Goal: Navigation & Orientation: Find specific page/section

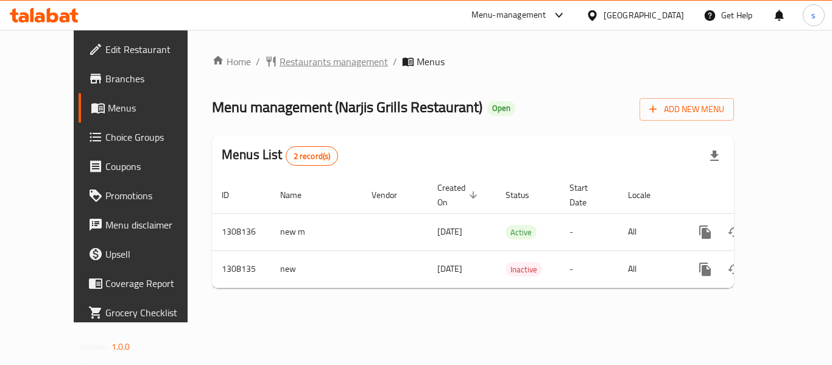
click at [280, 64] on span "Restaurants management" at bounding box center [334, 61] width 108 height 15
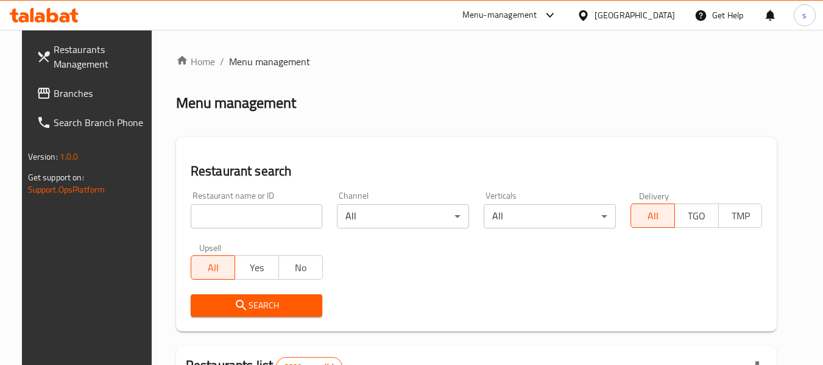
click at [63, 93] on span "Branches" at bounding box center [102, 93] width 96 height 15
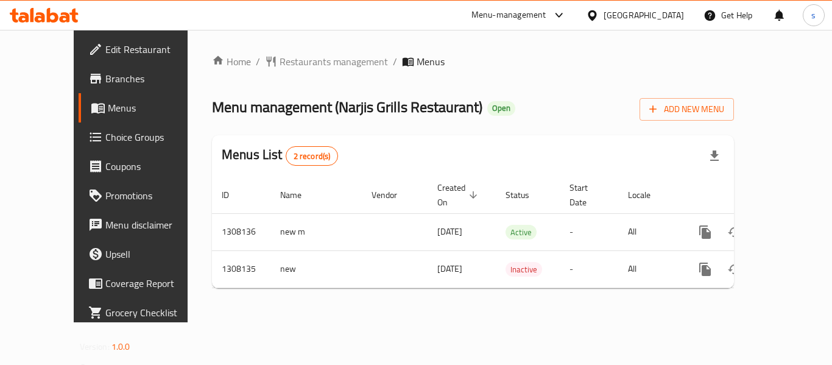
click at [657, 18] on div "Bahrain" at bounding box center [644, 15] width 80 height 13
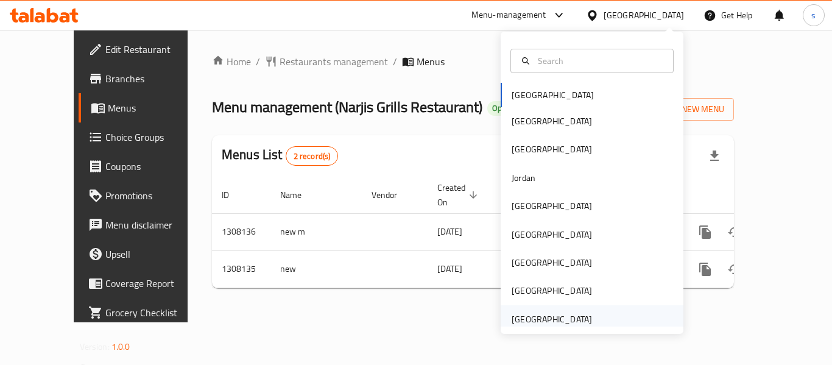
click at [562, 315] on div "[GEOGRAPHIC_DATA]" at bounding box center [552, 319] width 80 height 13
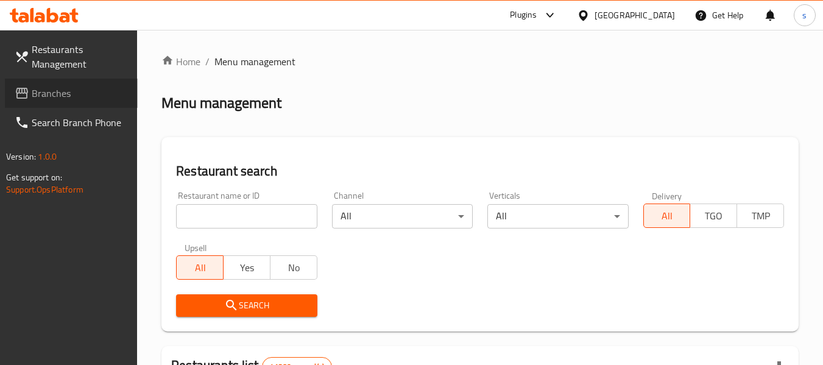
click at [46, 94] on span "Branches" at bounding box center [80, 93] width 96 height 15
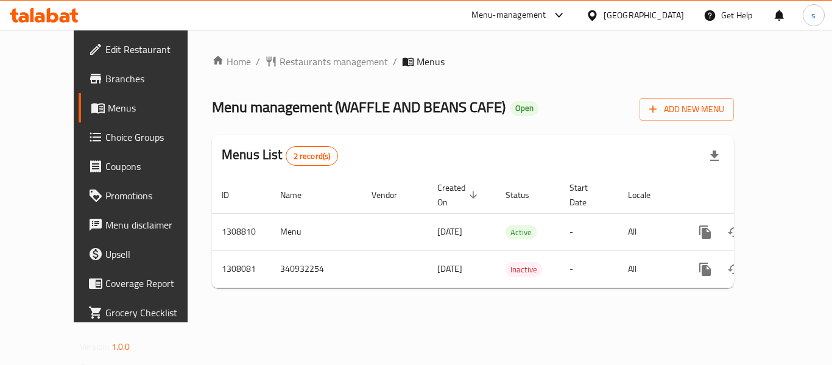
click at [283, 50] on div "Home / Restaurants management / Menus Menu management ( WAFFLE AND BEANS CAFE )…" at bounding box center [473, 176] width 571 height 292
click at [286, 63] on span "Restaurants management" at bounding box center [334, 61] width 108 height 15
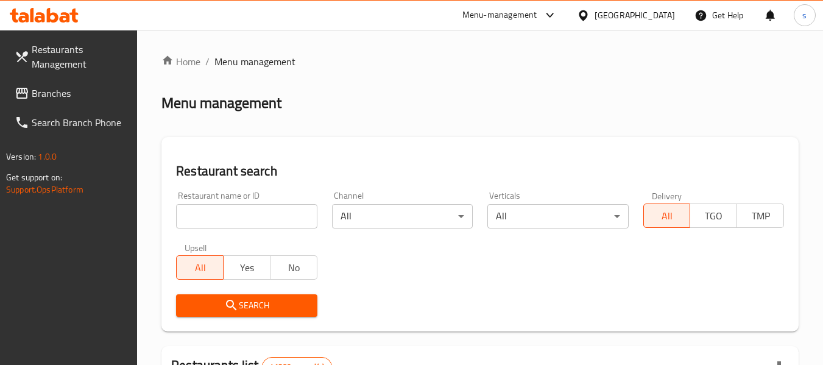
click at [53, 97] on span "Branches" at bounding box center [80, 93] width 96 height 15
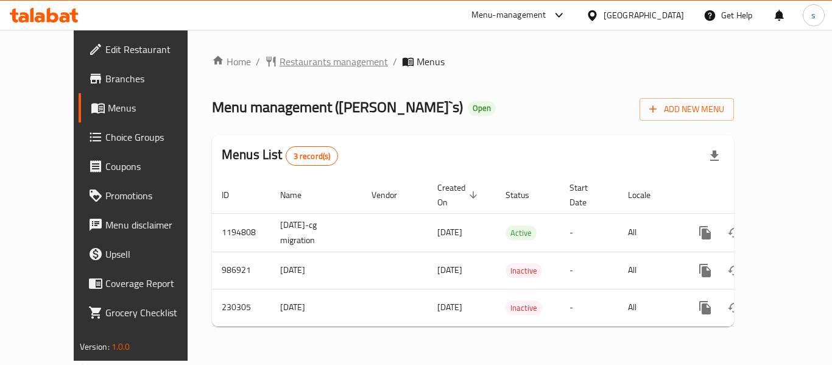
click at [296, 63] on span "Restaurants management" at bounding box center [334, 61] width 108 height 15
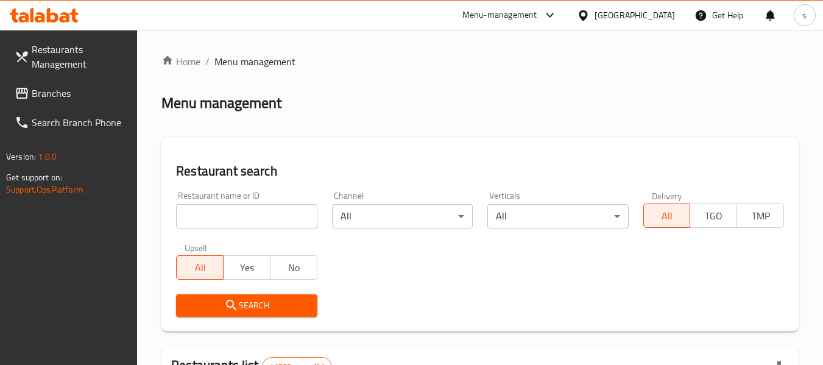
click at [40, 94] on span "Branches" at bounding box center [80, 93] width 96 height 15
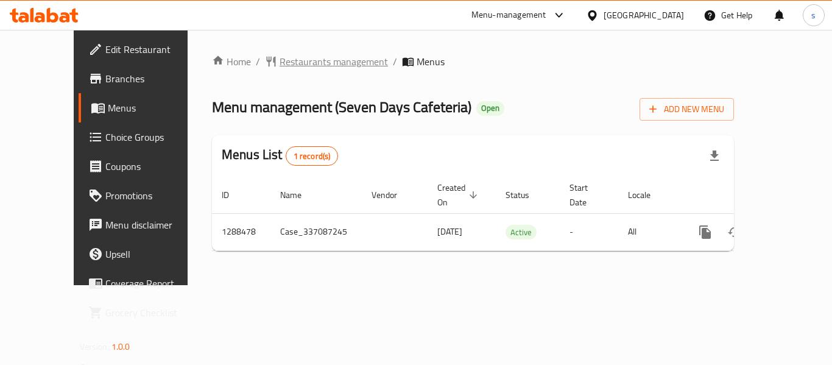
click at [280, 68] on span "Restaurants management" at bounding box center [334, 61] width 108 height 15
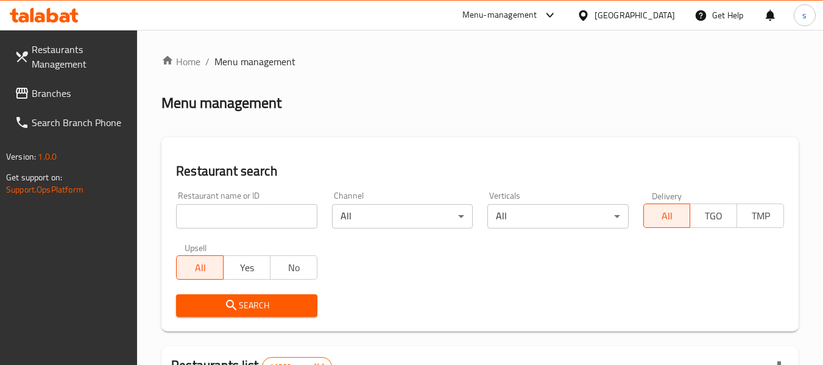
click at [49, 96] on span "Branches" at bounding box center [80, 93] width 96 height 15
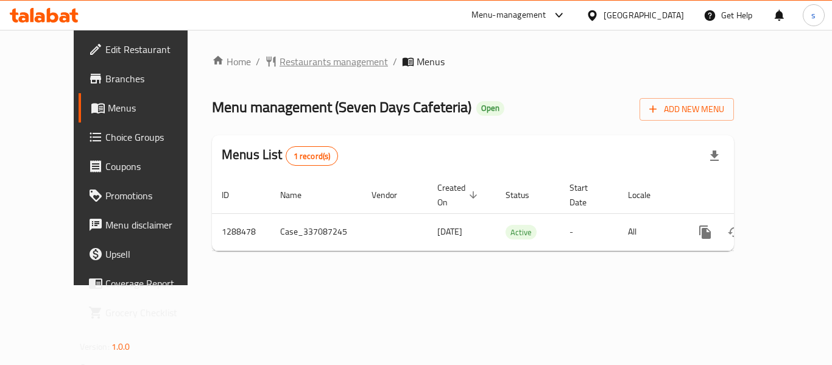
click at [280, 60] on span "Restaurants management" at bounding box center [334, 61] width 108 height 15
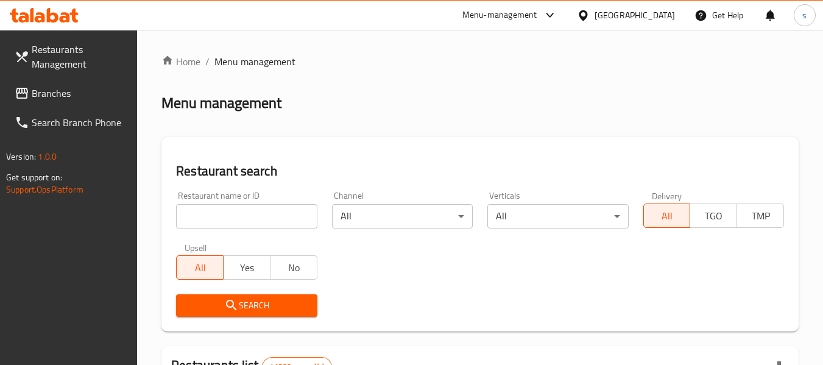
click at [29, 97] on span at bounding box center [23, 93] width 17 height 15
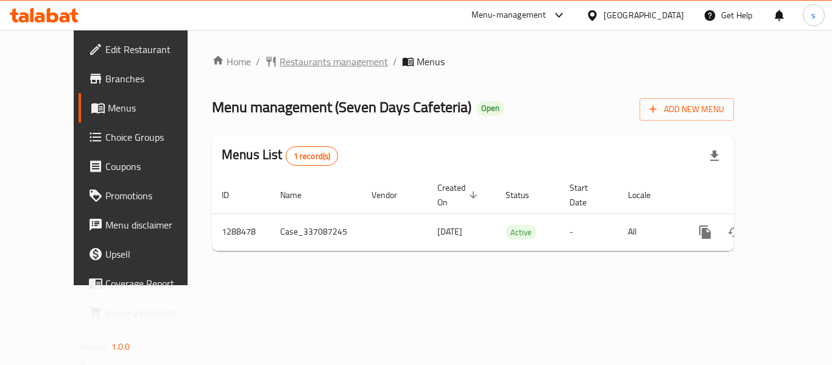
click at [280, 55] on span "Restaurants management" at bounding box center [334, 61] width 108 height 15
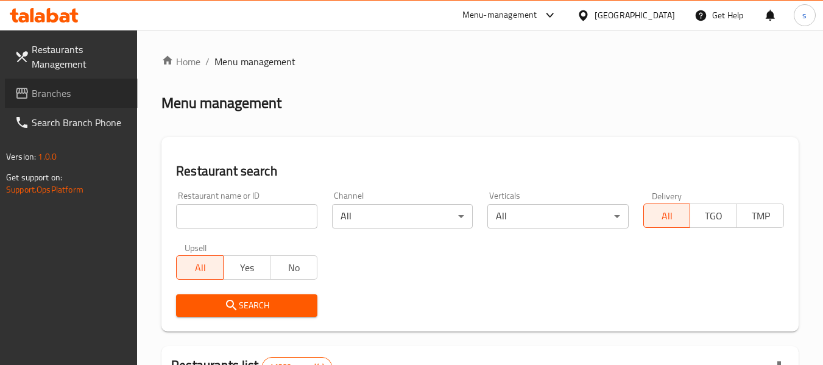
click at [65, 96] on span "Branches" at bounding box center [80, 93] width 96 height 15
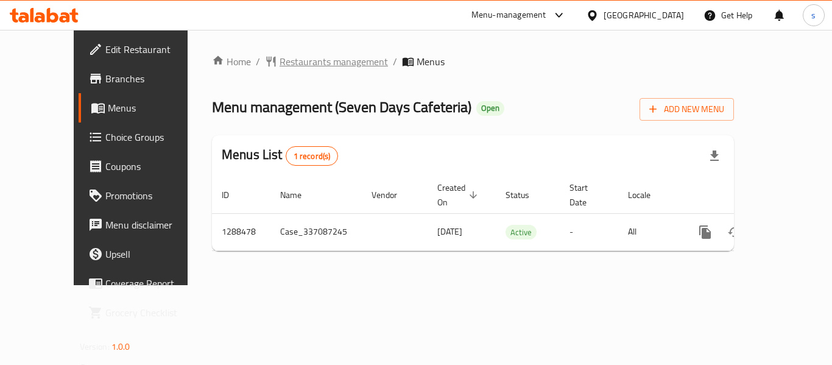
click at [302, 62] on span "Restaurants management" at bounding box center [334, 61] width 108 height 15
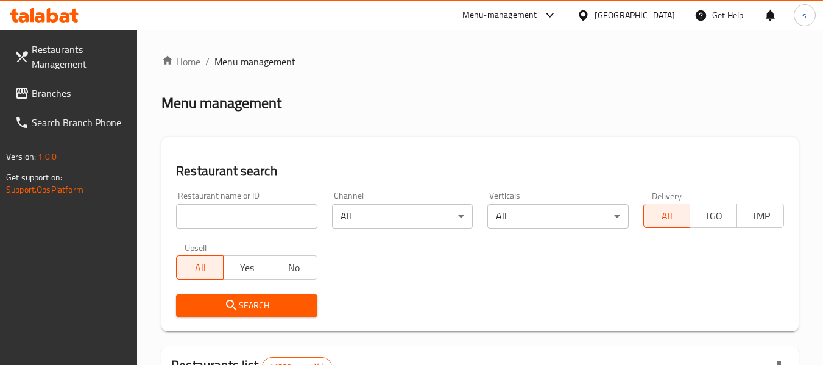
click at [46, 94] on span "Branches" at bounding box center [80, 93] width 96 height 15
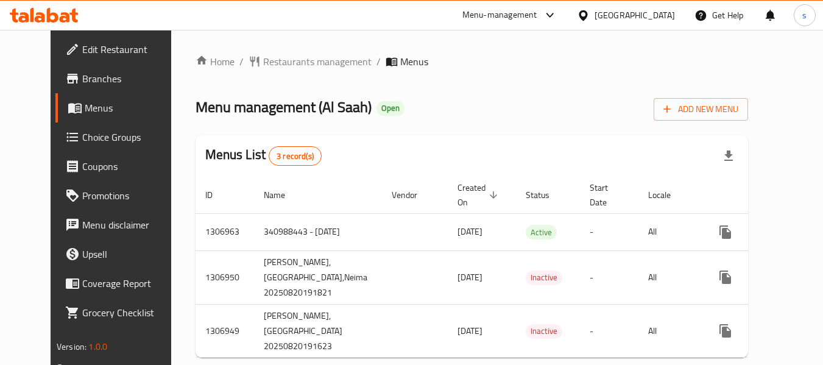
click at [612, 24] on div "[GEOGRAPHIC_DATA]" at bounding box center [626, 15] width 118 height 29
click at [609, 20] on div "[GEOGRAPHIC_DATA]" at bounding box center [635, 15] width 80 height 13
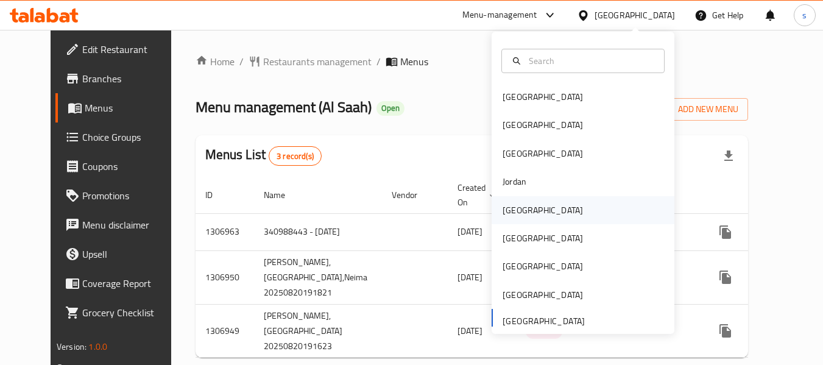
click at [535, 219] on div "Kuwait" at bounding box center [583, 210] width 183 height 28
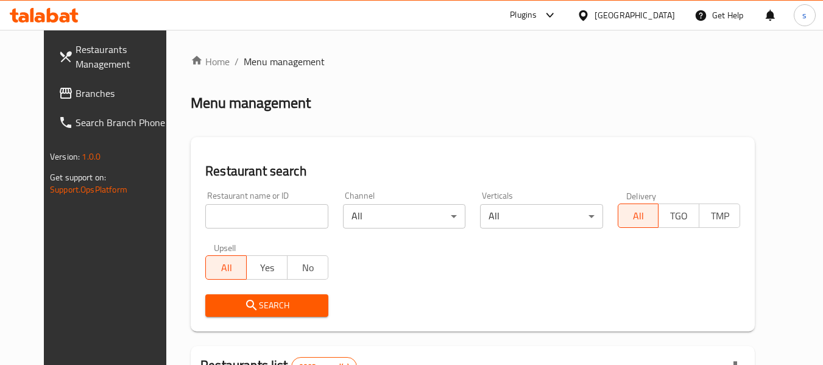
click at [55, 104] on link "Branches" at bounding box center [115, 93] width 133 height 29
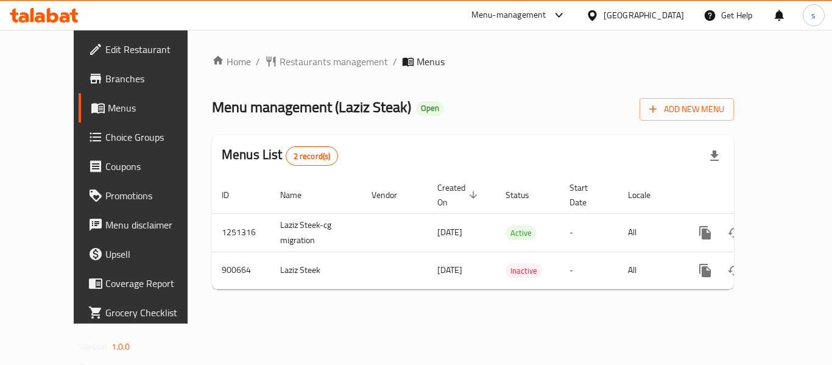
click at [660, 10] on div "[GEOGRAPHIC_DATA]" at bounding box center [644, 15] width 80 height 13
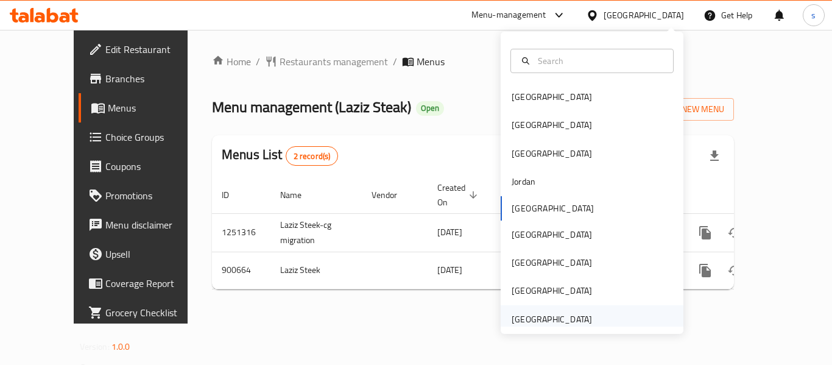
click at [542, 314] on div "[GEOGRAPHIC_DATA]" at bounding box center [552, 319] width 80 height 13
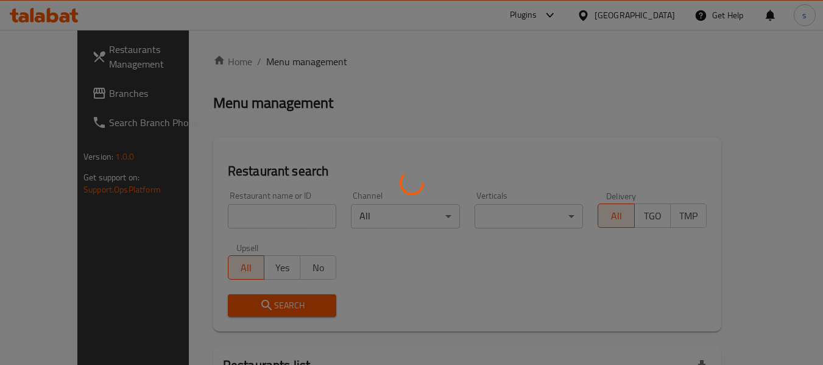
click at [53, 101] on div at bounding box center [411, 182] width 823 height 365
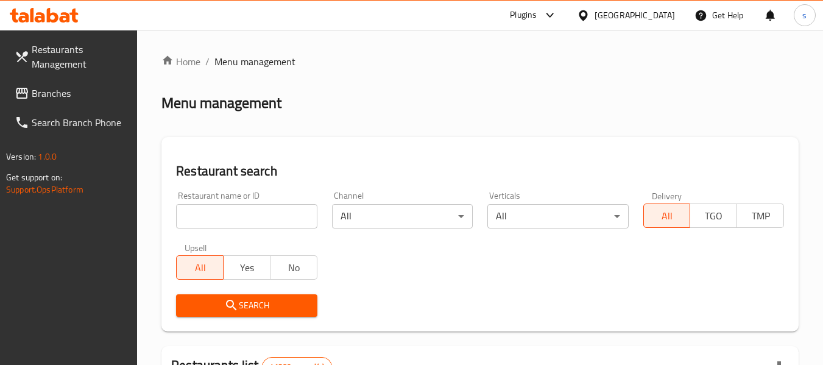
click at [55, 96] on span "Branches" at bounding box center [80, 93] width 96 height 15
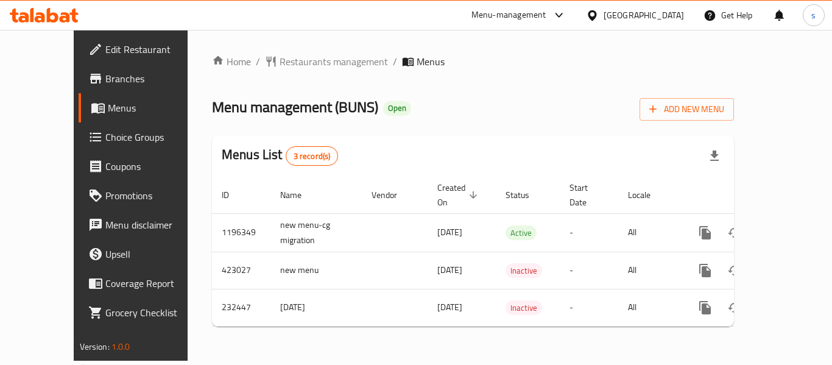
click at [595, 9] on div at bounding box center [595, 15] width 18 height 13
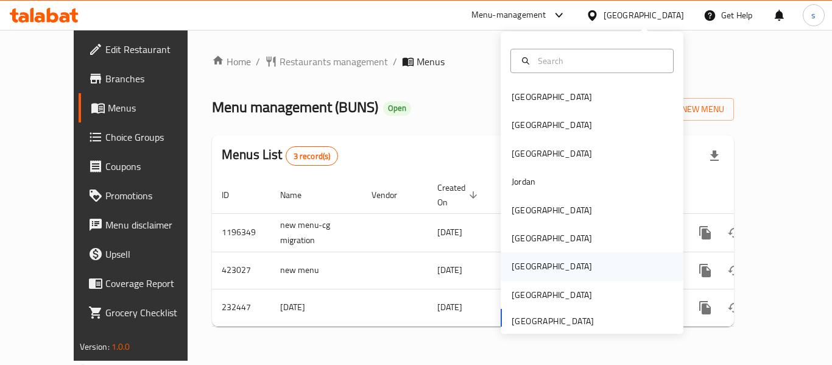
click at [531, 265] on div "[GEOGRAPHIC_DATA]" at bounding box center [552, 266] width 100 height 28
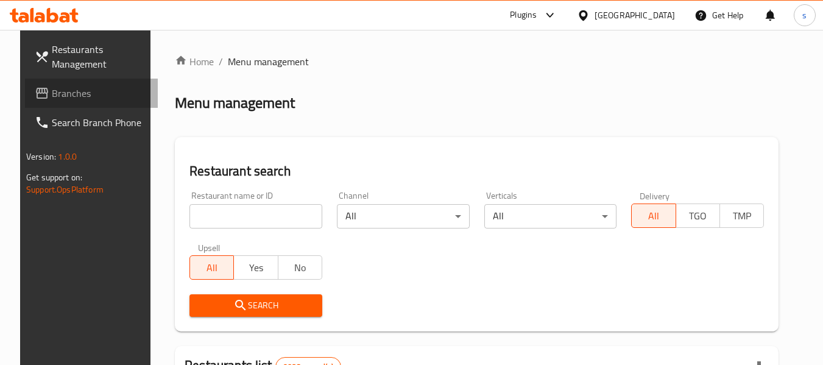
click at [52, 89] on span "Branches" at bounding box center [100, 93] width 96 height 15
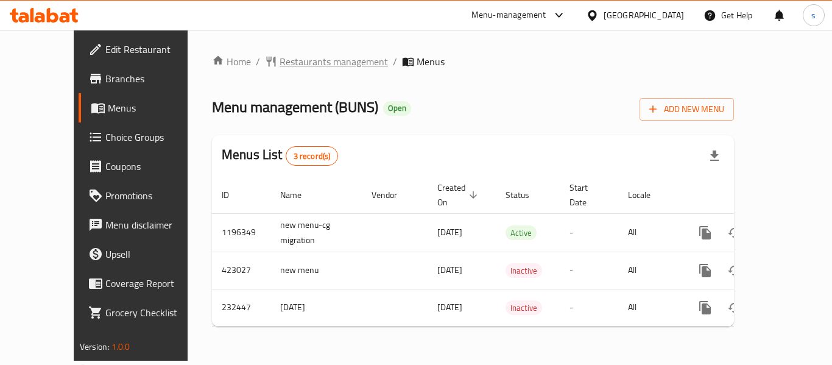
click at [280, 61] on span "Restaurants management" at bounding box center [334, 61] width 108 height 15
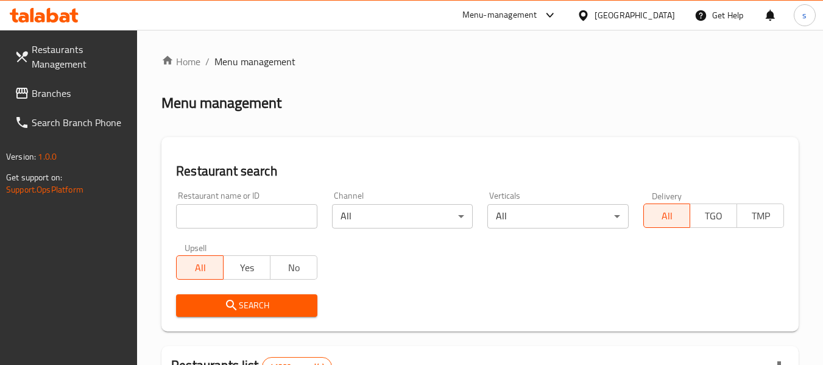
click at [41, 96] on span "Branches" at bounding box center [80, 93] width 96 height 15
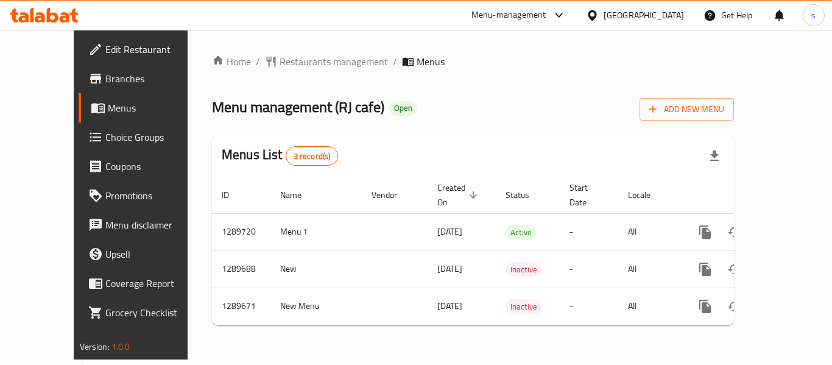
click at [302, 71] on div "Home / Restaurants management / Menus Menu management ( RJ cafe ) Open Add New …" at bounding box center [473, 194] width 522 height 281
click at [294, 62] on span "Restaurants management" at bounding box center [334, 61] width 108 height 15
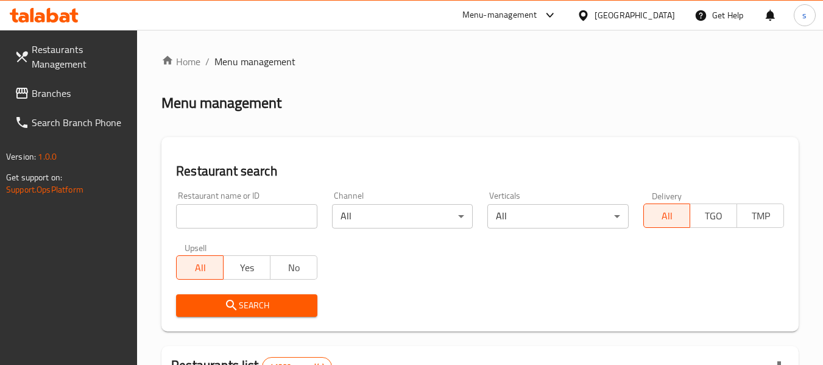
click at [56, 99] on span "Branches" at bounding box center [80, 93] width 96 height 15
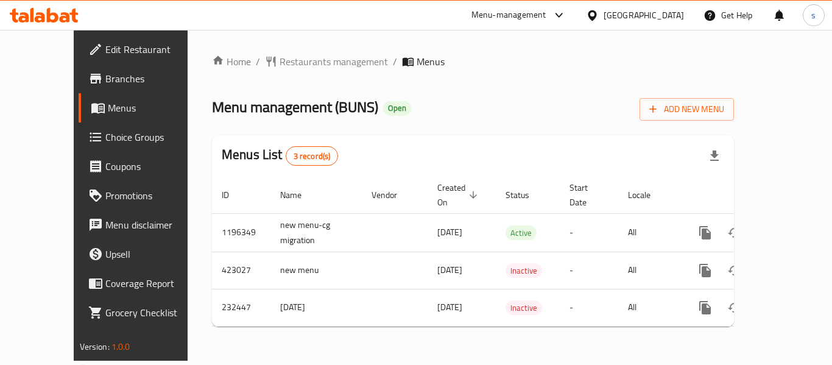
click at [626, 21] on div "[GEOGRAPHIC_DATA]" at bounding box center [644, 15] width 80 height 13
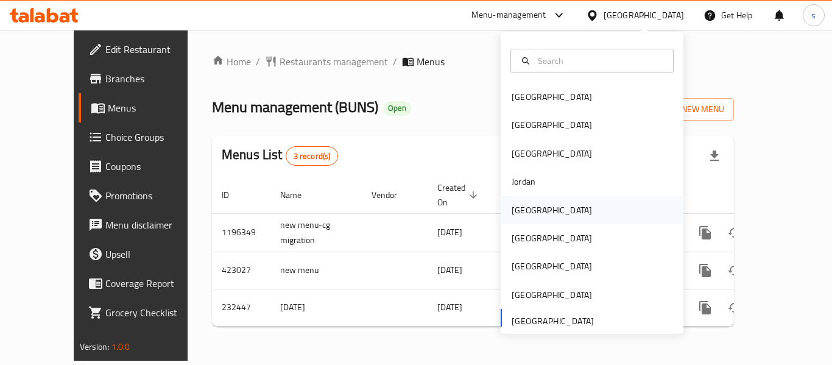
click at [533, 208] on div "Kuwait" at bounding box center [552, 210] width 100 height 28
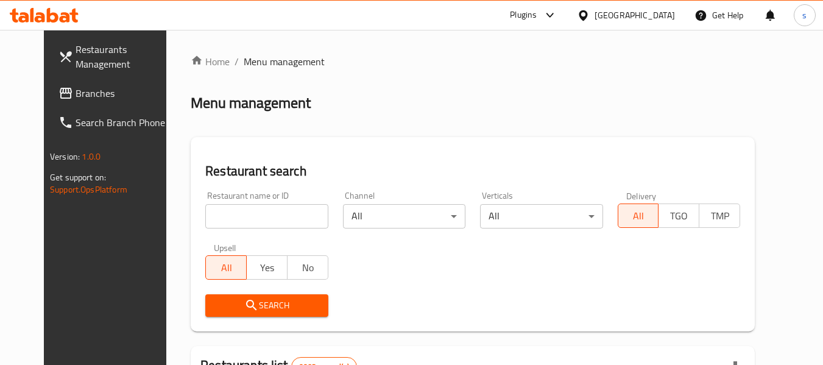
click at [76, 94] on span "Branches" at bounding box center [124, 93] width 96 height 15
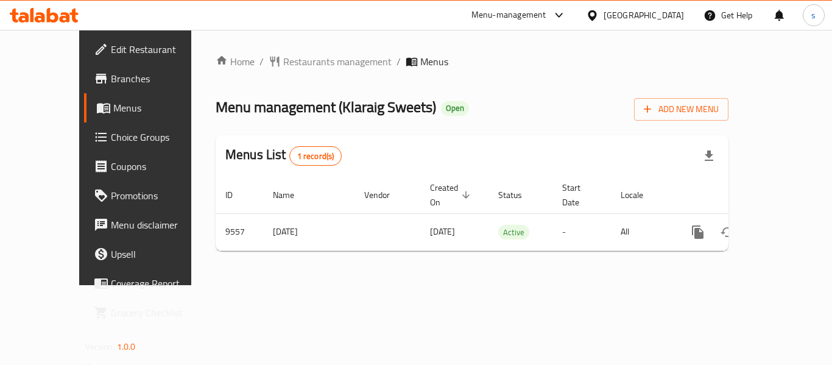
click at [599, 13] on icon at bounding box center [592, 15] width 13 height 13
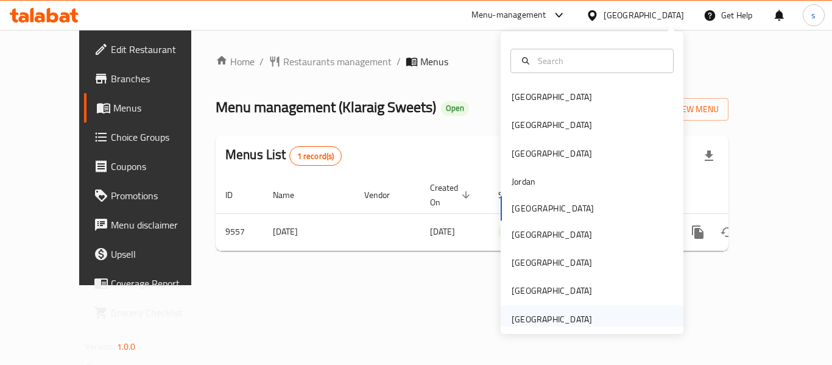
click at [520, 318] on div "[GEOGRAPHIC_DATA]" at bounding box center [552, 319] width 80 height 13
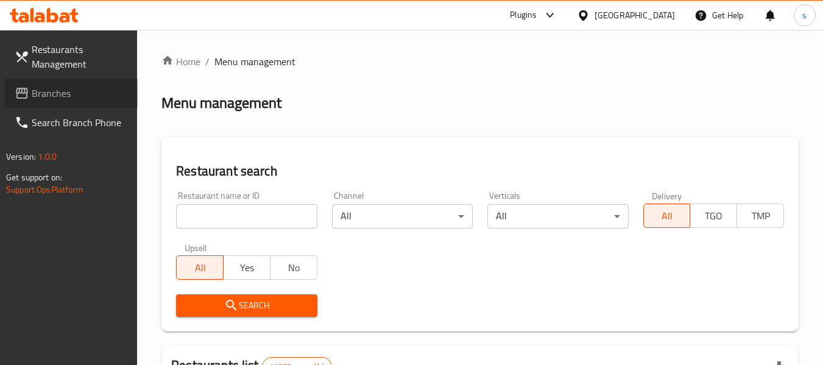
click at [90, 93] on span "Branches" at bounding box center [80, 93] width 96 height 15
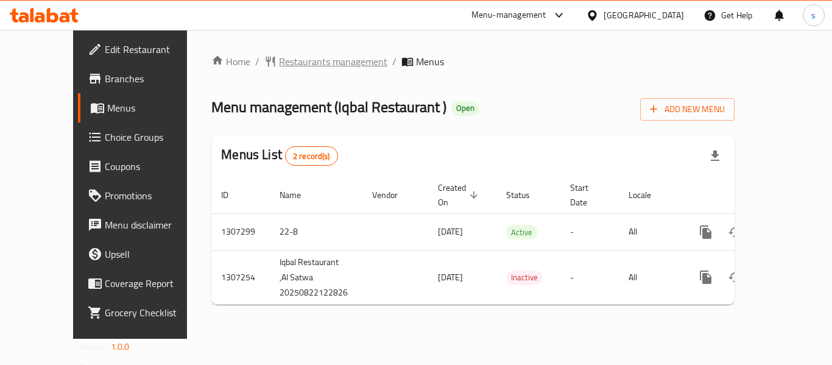
click at [308, 63] on span "Restaurants management" at bounding box center [333, 61] width 108 height 15
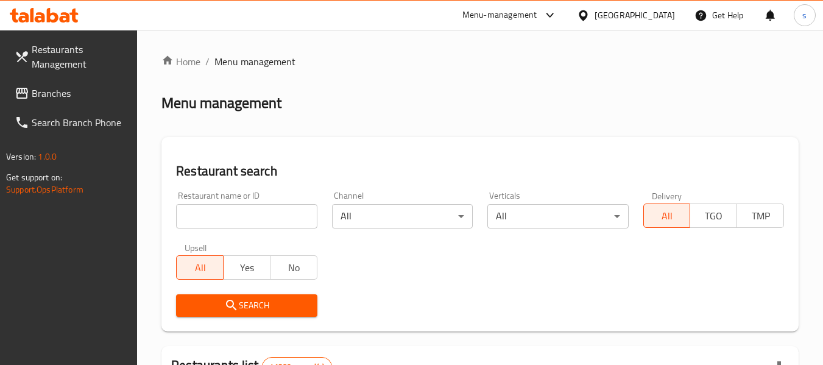
click at [76, 102] on link "Branches" at bounding box center [71, 93] width 133 height 29
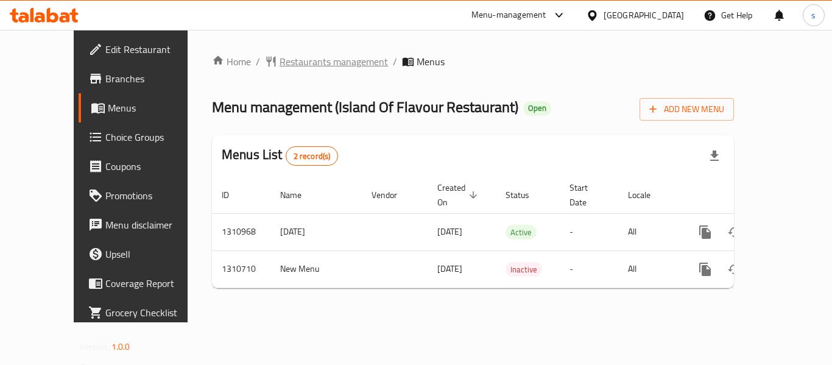
click at [297, 54] on span "Restaurants management" at bounding box center [334, 61] width 108 height 15
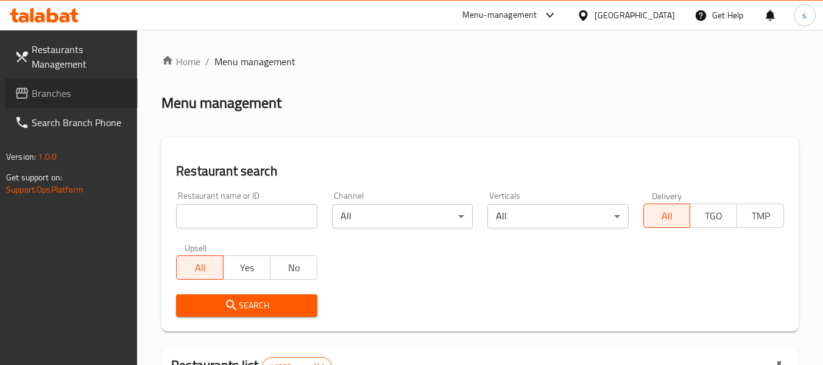
click at [65, 89] on span "Branches" at bounding box center [80, 93] width 96 height 15
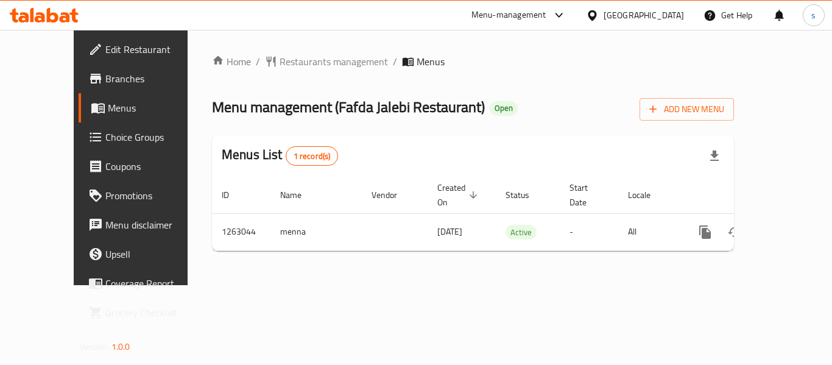
click at [615, 15] on div "[GEOGRAPHIC_DATA]" at bounding box center [644, 15] width 80 height 13
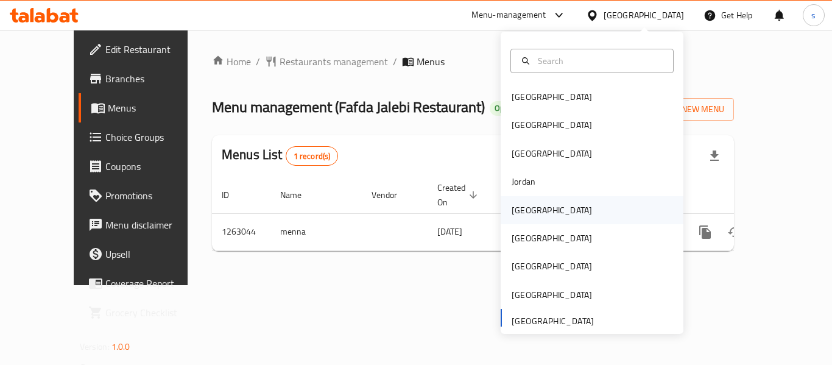
click at [537, 209] on div "[GEOGRAPHIC_DATA]" at bounding box center [552, 210] width 100 height 28
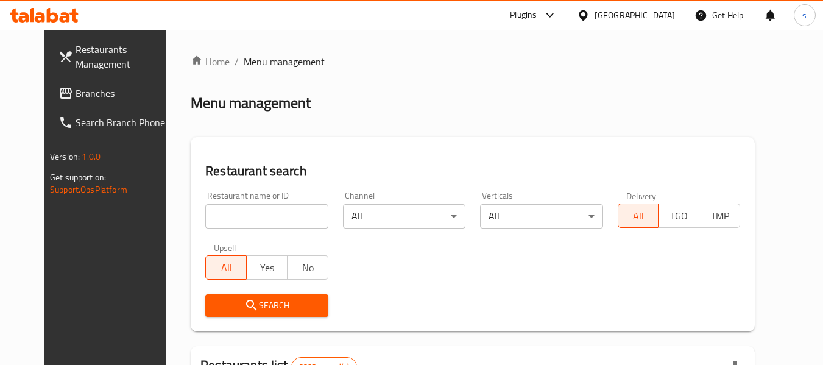
click at [76, 90] on span "Branches" at bounding box center [124, 93] width 96 height 15
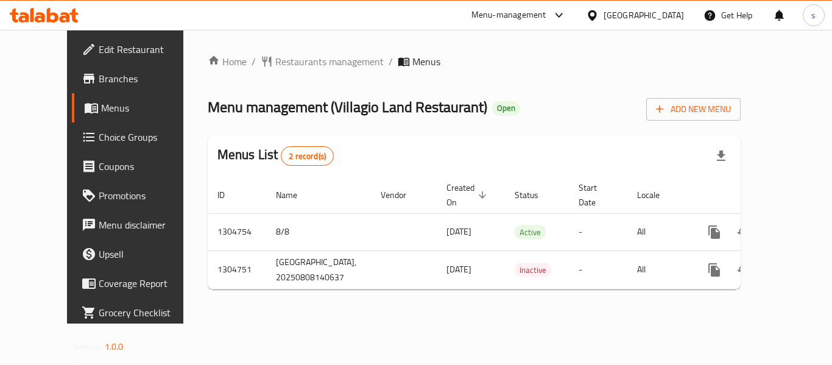
click at [599, 21] on icon at bounding box center [592, 15] width 13 height 13
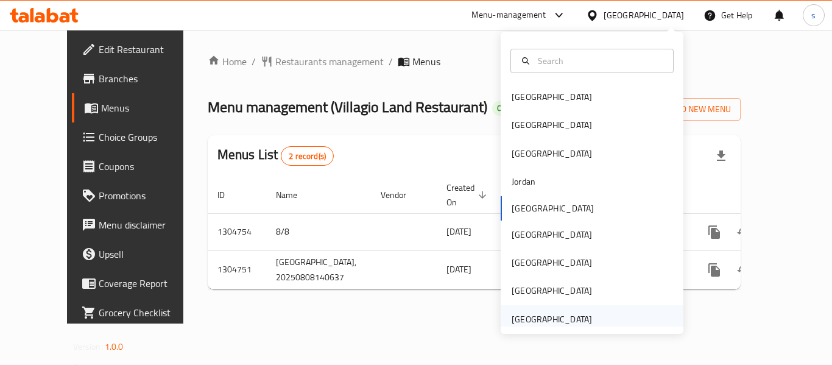
click at [516, 319] on div "[GEOGRAPHIC_DATA]" at bounding box center [552, 319] width 80 height 13
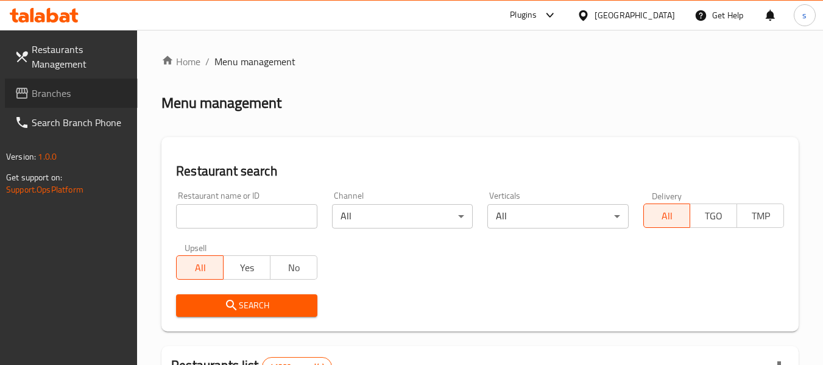
click at [71, 98] on span "Branches" at bounding box center [80, 93] width 96 height 15
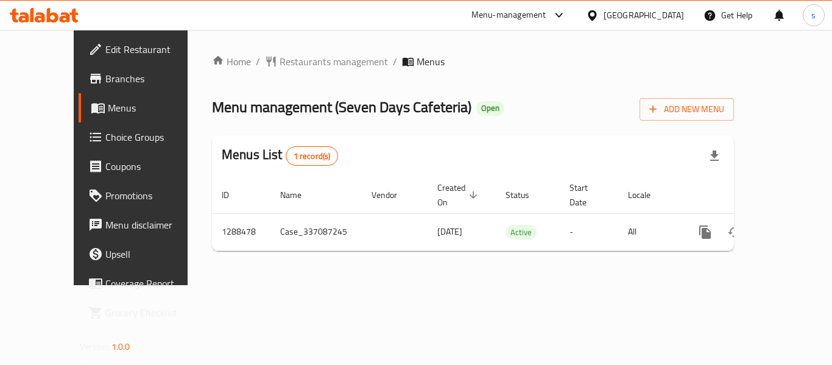
click at [618, 15] on div "[GEOGRAPHIC_DATA]" at bounding box center [644, 15] width 80 height 13
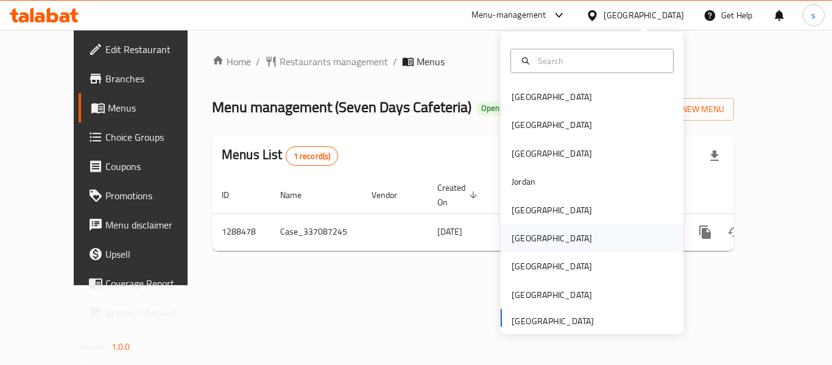
click at [521, 242] on div "[GEOGRAPHIC_DATA]" at bounding box center [552, 238] width 80 height 13
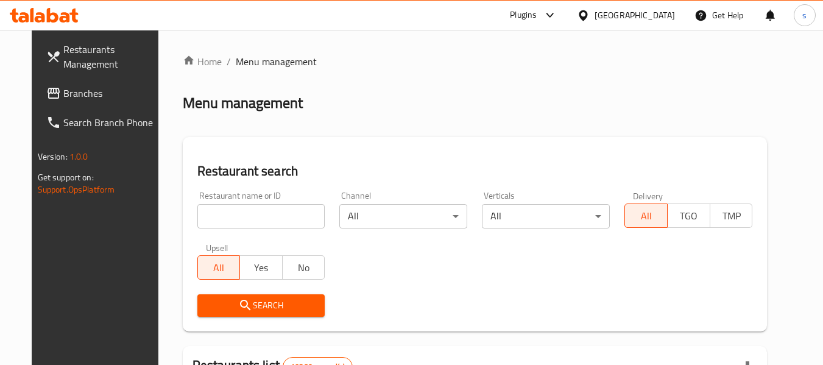
click at [46, 94] on icon at bounding box center [53, 93] width 15 height 15
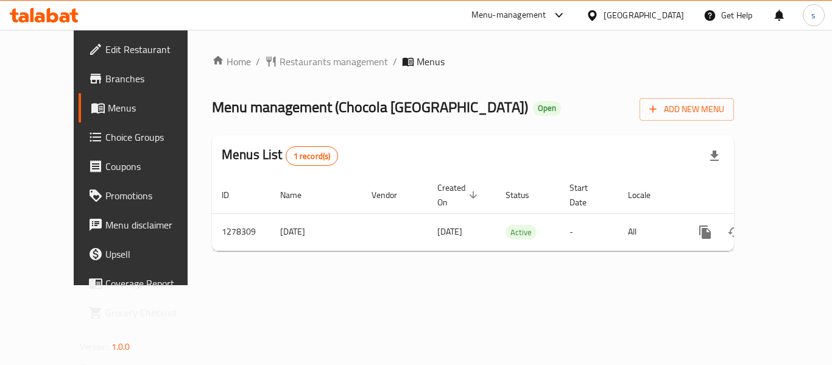
click at [599, 16] on icon at bounding box center [592, 15] width 13 height 13
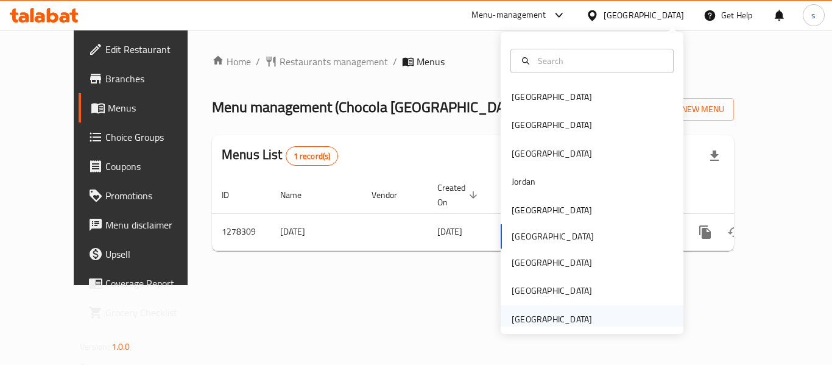
click at [516, 321] on div "[GEOGRAPHIC_DATA]" at bounding box center [552, 319] width 80 height 13
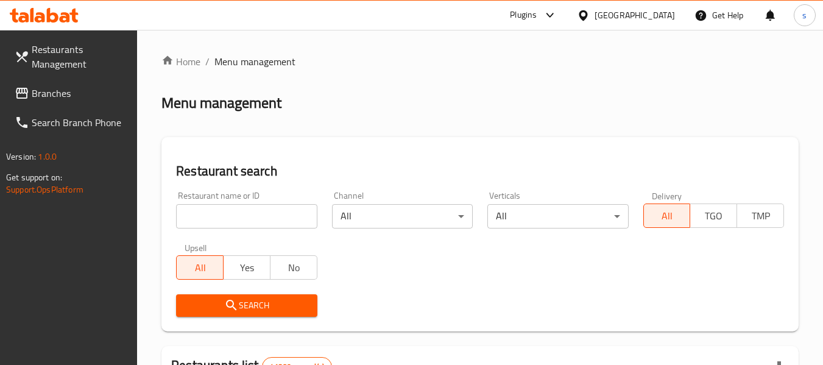
click at [60, 107] on link "Branches" at bounding box center [71, 93] width 133 height 29
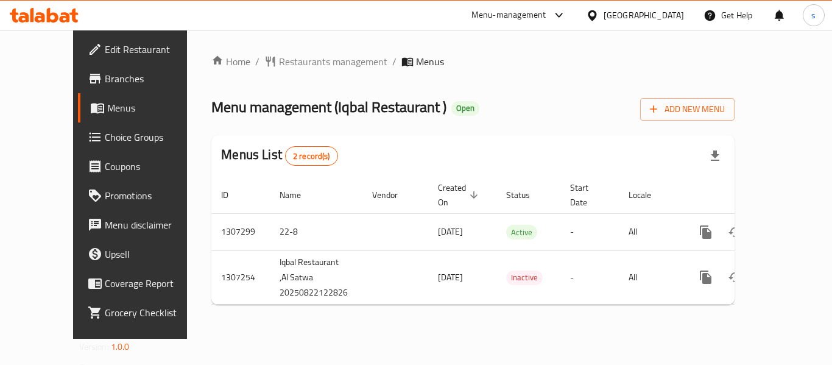
click at [593, 12] on icon at bounding box center [592, 15] width 9 height 10
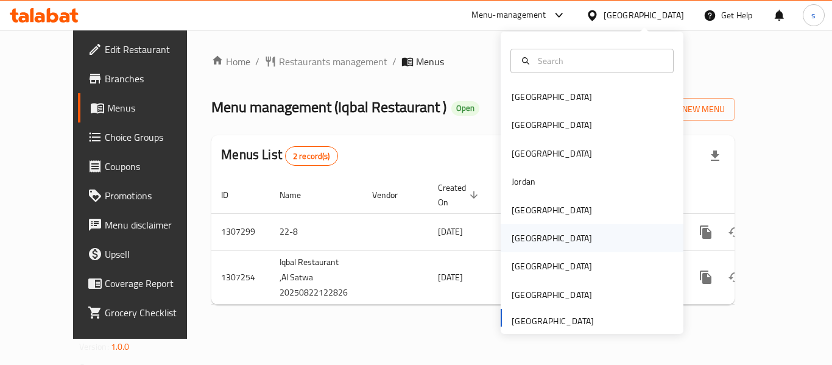
click at [518, 236] on div "[GEOGRAPHIC_DATA]" at bounding box center [552, 238] width 80 height 13
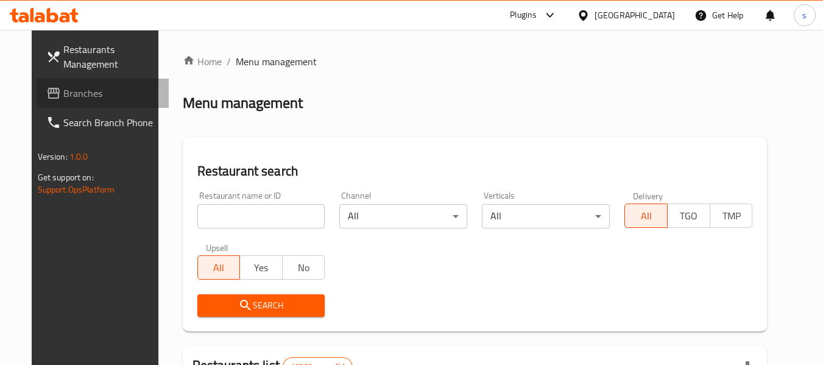
click at [63, 98] on span "Branches" at bounding box center [111, 93] width 96 height 15
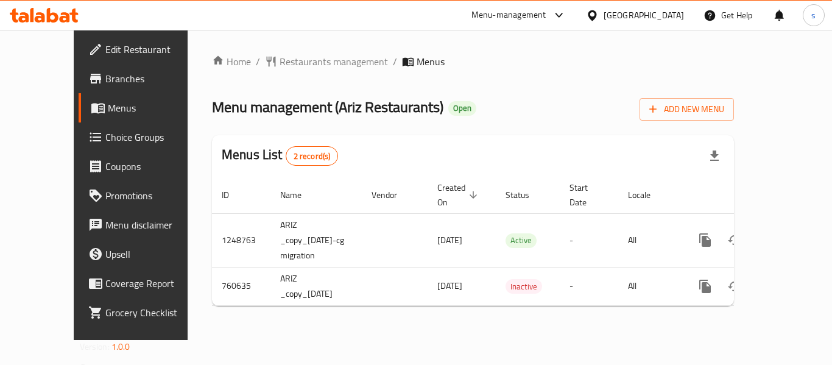
click at [668, 18] on div "[GEOGRAPHIC_DATA]" at bounding box center [644, 15] width 80 height 13
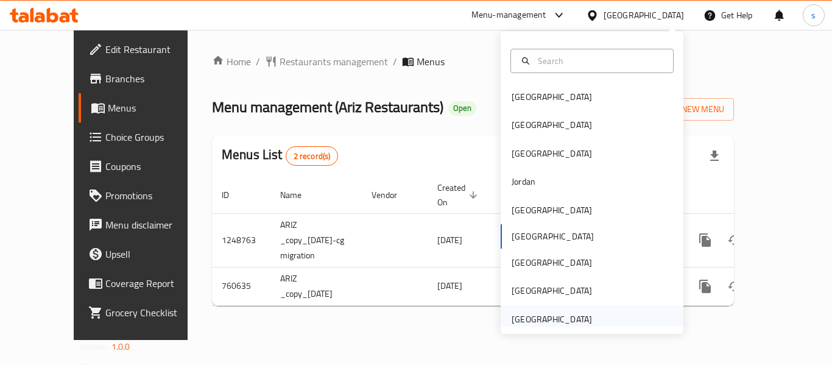
click at [539, 319] on div "[GEOGRAPHIC_DATA]" at bounding box center [552, 319] width 80 height 13
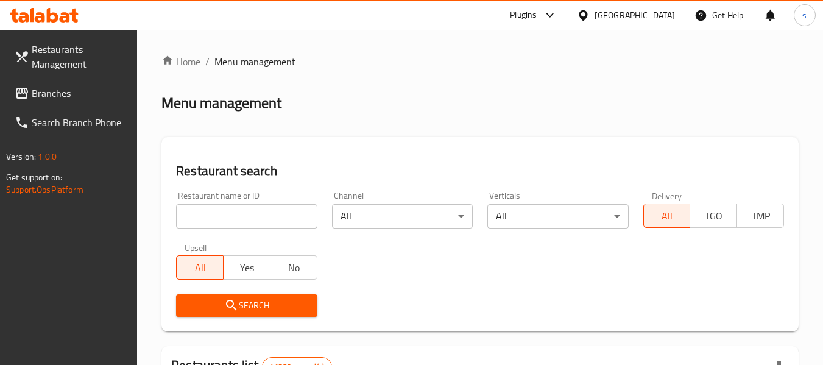
click at [59, 96] on span "Branches" at bounding box center [80, 93] width 96 height 15
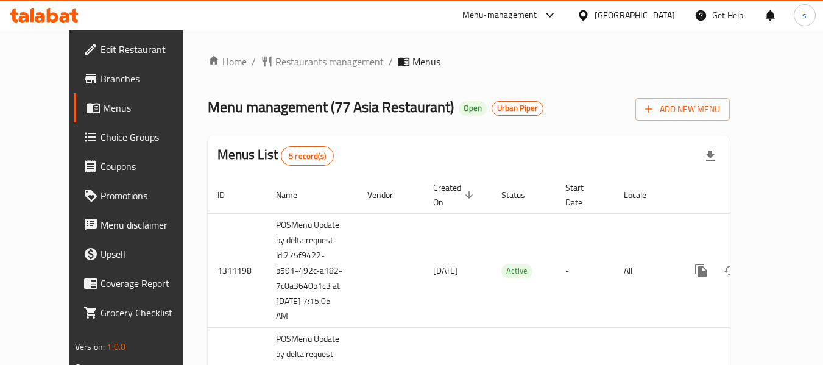
click at [594, 13] on div at bounding box center [586, 15] width 18 height 13
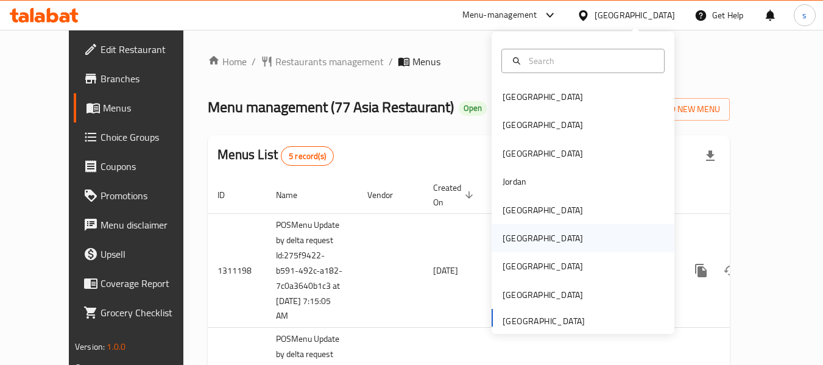
click at [516, 247] on div "Oman" at bounding box center [543, 238] width 100 height 28
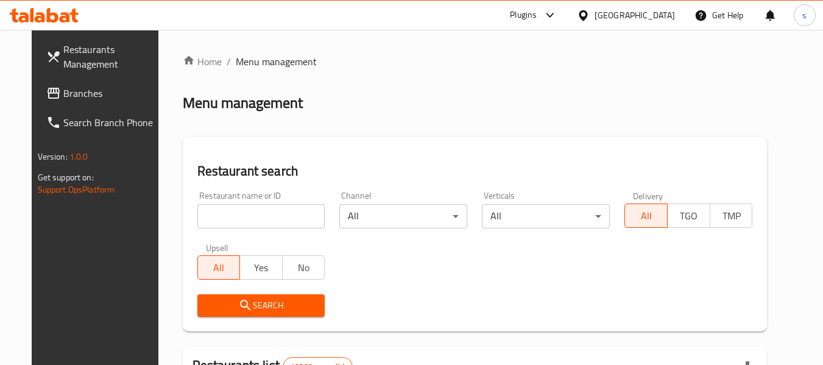
click at [65, 96] on span "Branches" at bounding box center [111, 93] width 96 height 15
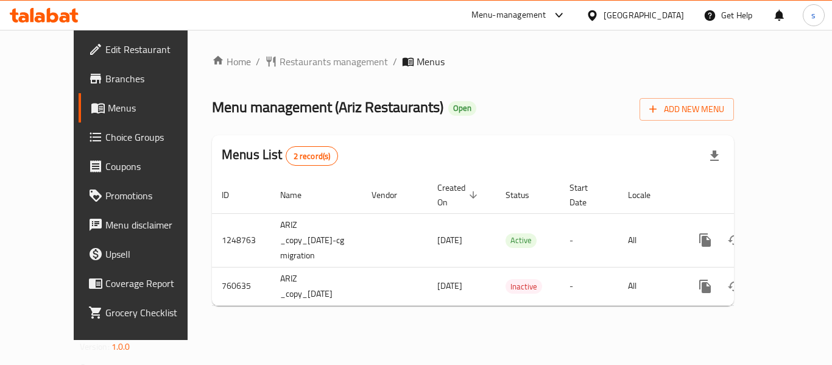
click at [662, 19] on div "[GEOGRAPHIC_DATA]" at bounding box center [644, 15] width 80 height 13
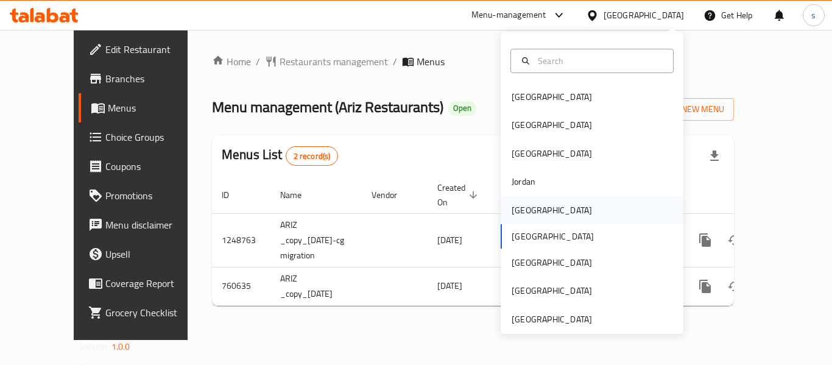
click at [512, 212] on div "[GEOGRAPHIC_DATA]" at bounding box center [552, 210] width 80 height 13
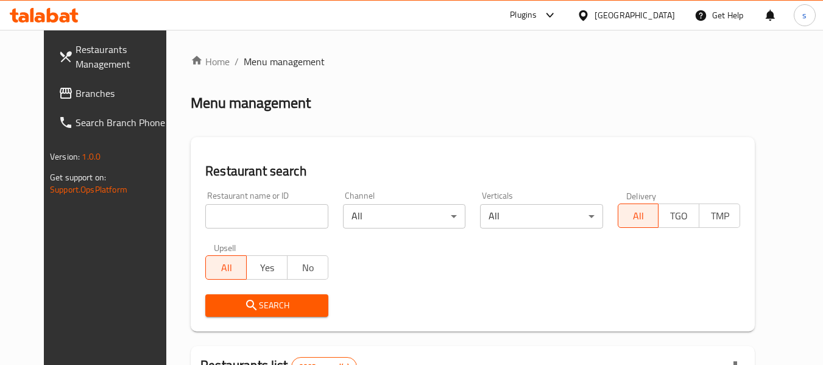
click at [76, 95] on span "Branches" at bounding box center [124, 93] width 96 height 15
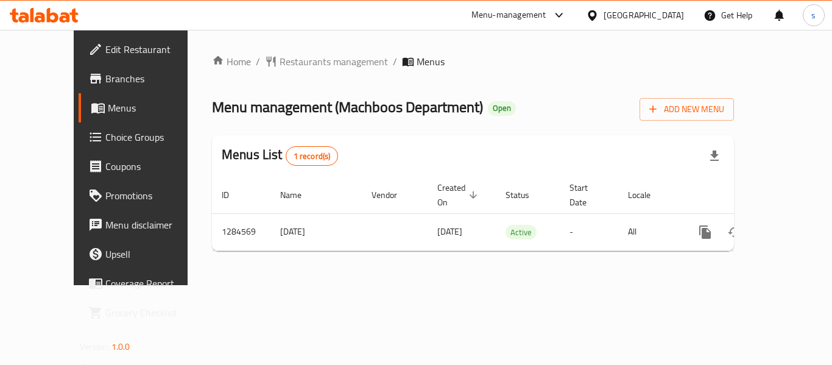
click at [682, 17] on div "[GEOGRAPHIC_DATA]" at bounding box center [644, 15] width 80 height 13
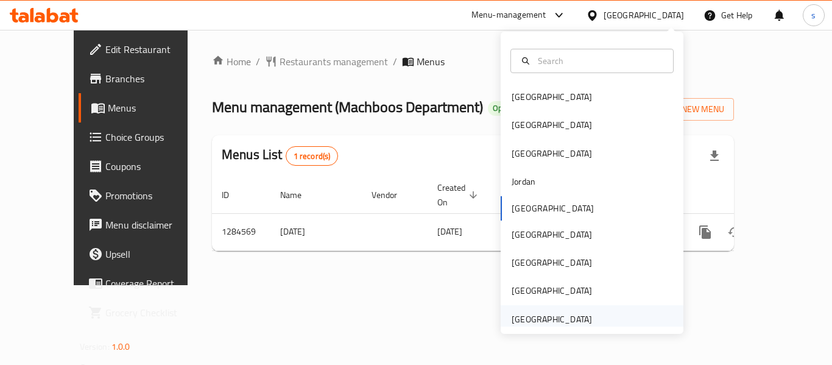
click at [575, 313] on div "[GEOGRAPHIC_DATA]" at bounding box center [552, 319] width 80 height 13
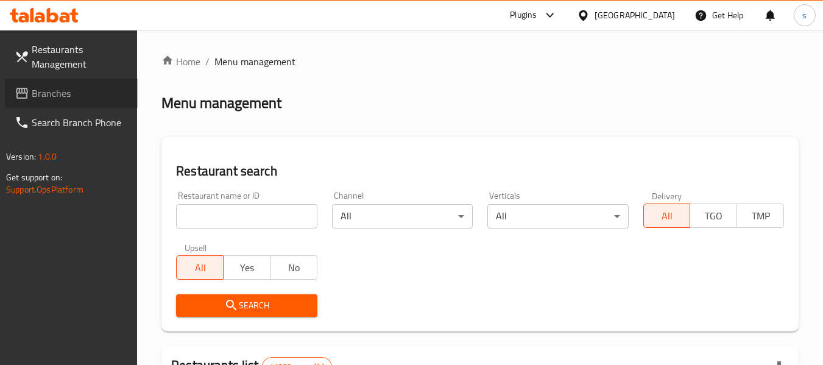
click at [98, 90] on span "Branches" at bounding box center [80, 93] width 96 height 15
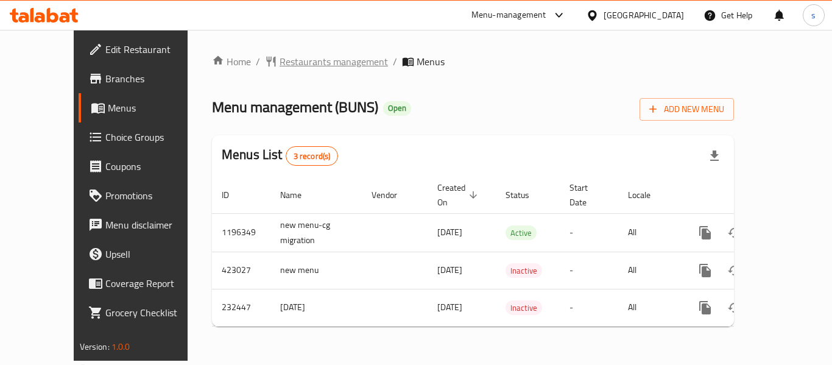
click at [289, 61] on span "Restaurants management" at bounding box center [334, 61] width 108 height 15
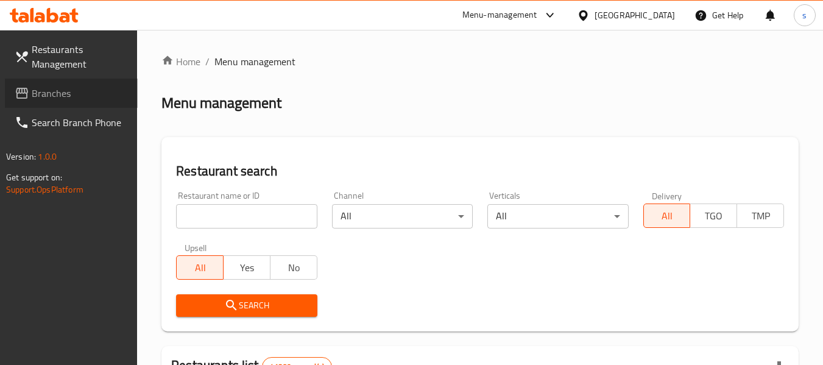
click at [40, 88] on span "Branches" at bounding box center [80, 93] width 96 height 15
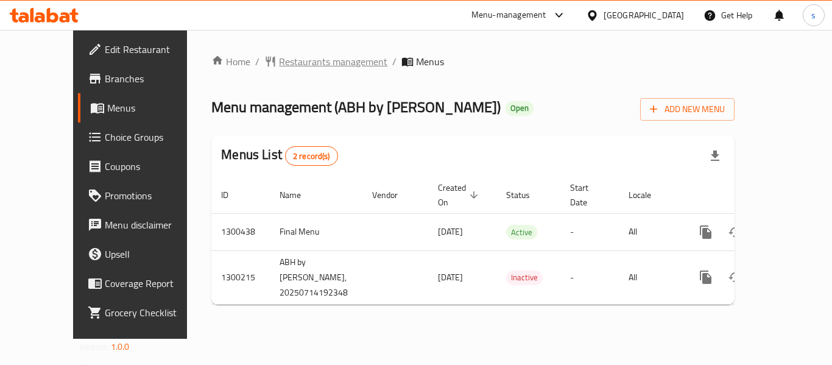
click at [280, 58] on span "Restaurants management" at bounding box center [333, 61] width 108 height 15
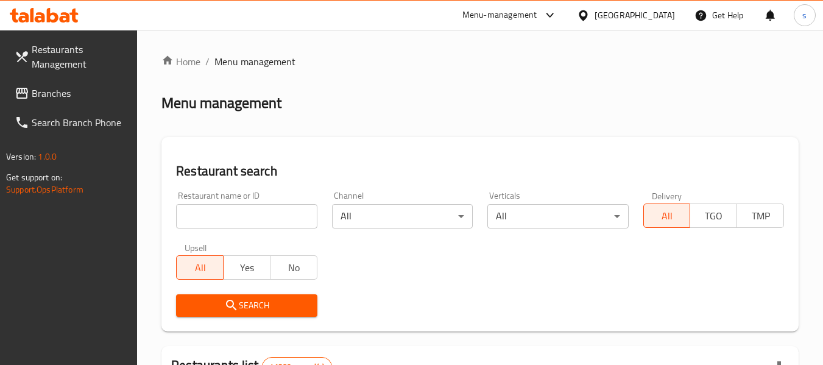
click at [56, 96] on div at bounding box center [411, 182] width 823 height 365
click at [56, 96] on span "Branches" at bounding box center [80, 93] width 96 height 15
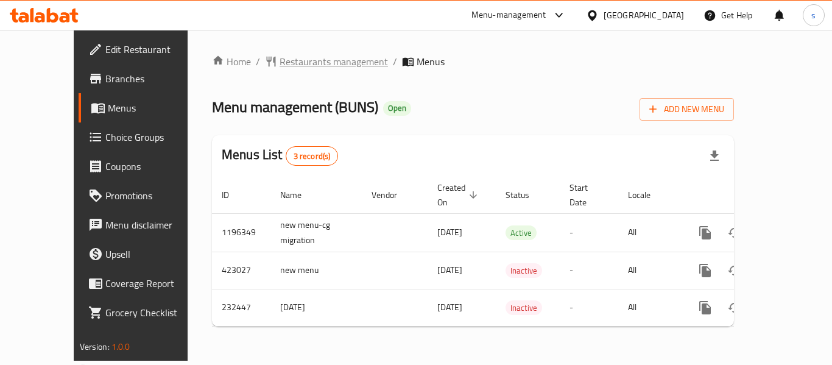
click at [299, 65] on span "Restaurants management" at bounding box center [334, 61] width 108 height 15
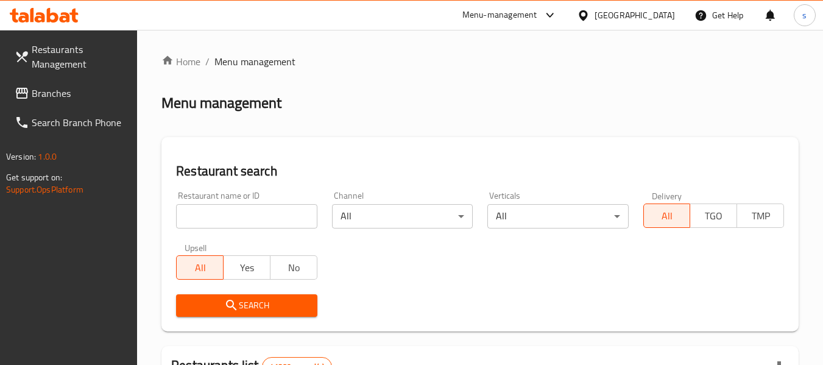
click at [36, 99] on span "Branches" at bounding box center [80, 93] width 96 height 15
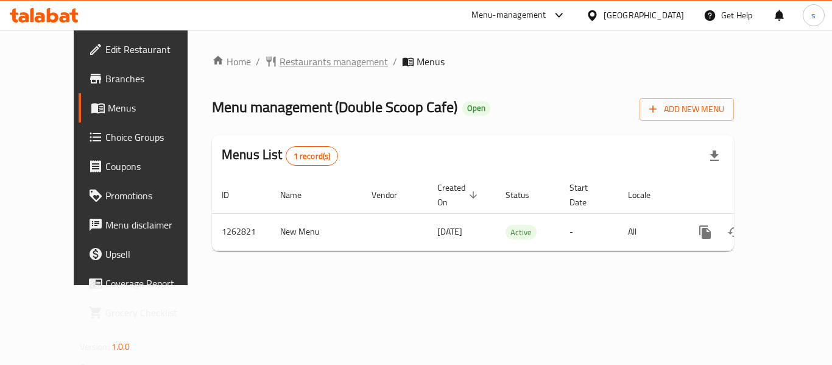
click at [309, 65] on span "Restaurants management" at bounding box center [334, 61] width 108 height 15
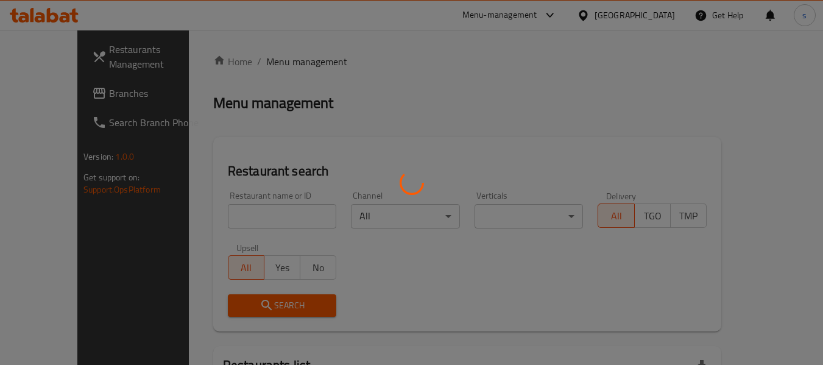
click at [62, 99] on div at bounding box center [411, 182] width 823 height 365
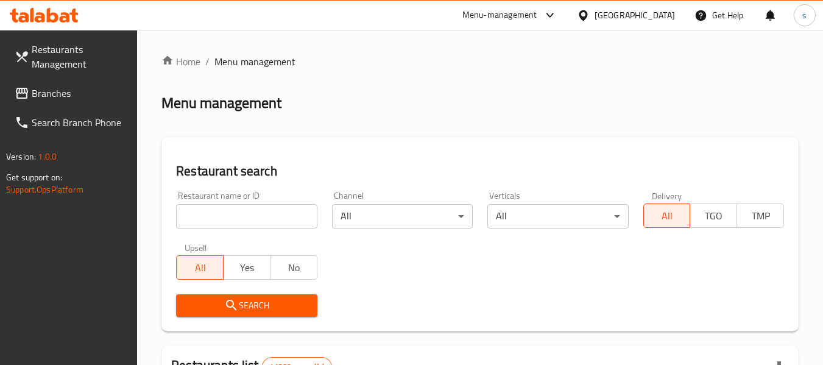
click at [65, 98] on span "Branches" at bounding box center [80, 93] width 96 height 15
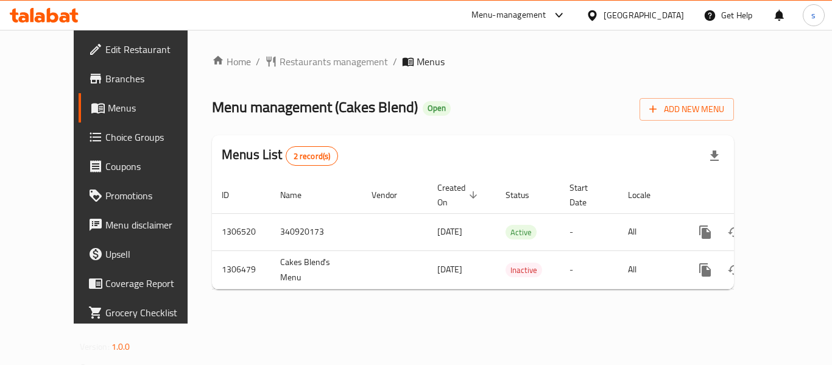
click at [609, 21] on div "[GEOGRAPHIC_DATA]" at bounding box center [644, 15] width 80 height 13
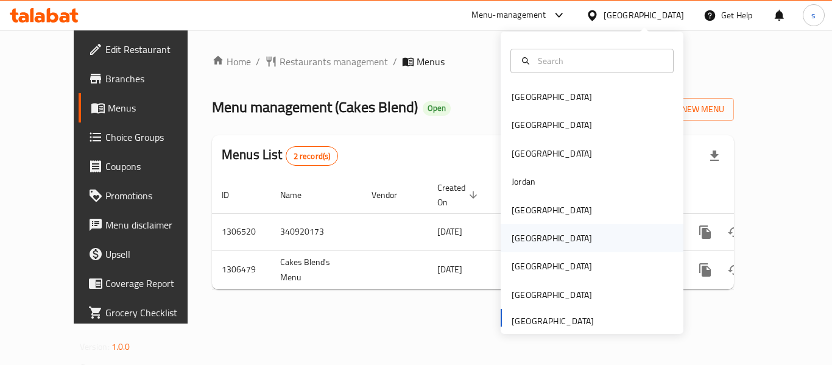
click at [525, 239] on div "[GEOGRAPHIC_DATA]" at bounding box center [552, 238] width 100 height 28
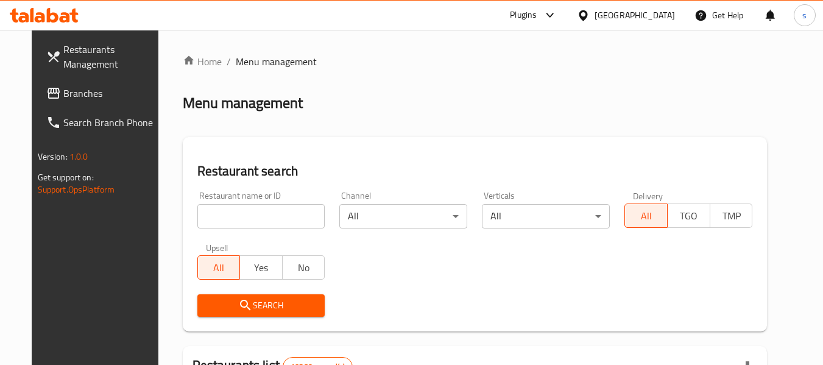
click at [86, 95] on span "Branches" at bounding box center [111, 93] width 96 height 15
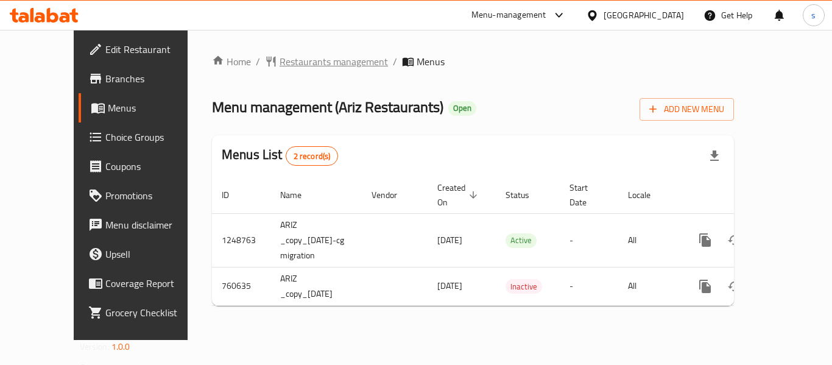
click at [280, 60] on span "Restaurants management" at bounding box center [334, 61] width 108 height 15
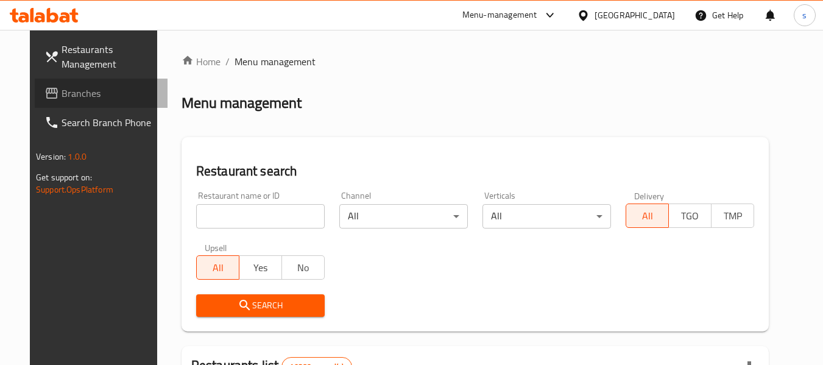
click at [72, 88] on span "Branches" at bounding box center [110, 93] width 96 height 15
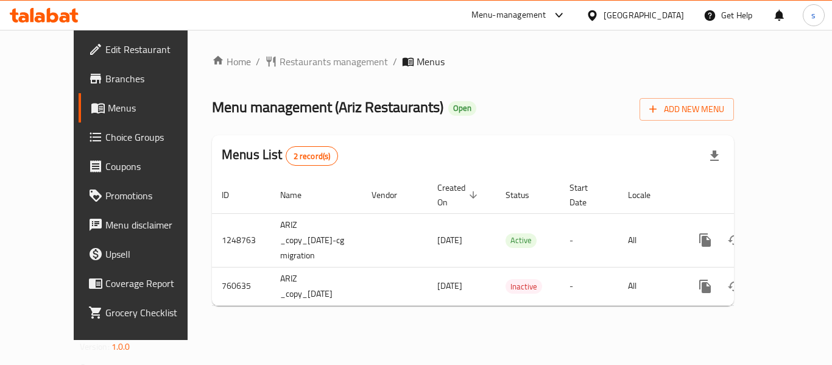
click at [599, 15] on icon at bounding box center [592, 15] width 13 height 13
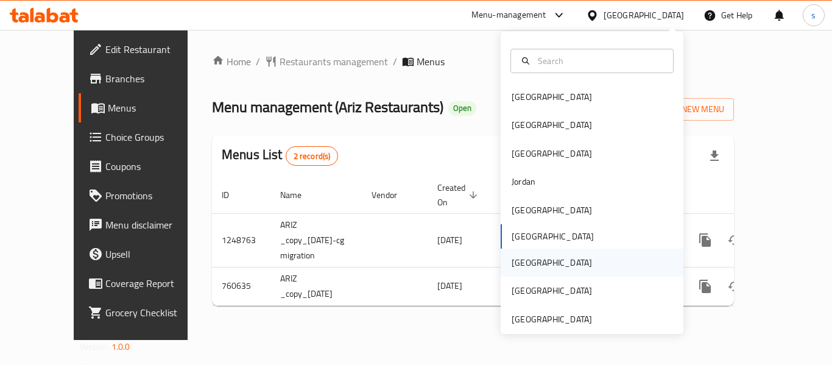
click at [539, 258] on div "[GEOGRAPHIC_DATA]" at bounding box center [592, 263] width 183 height 28
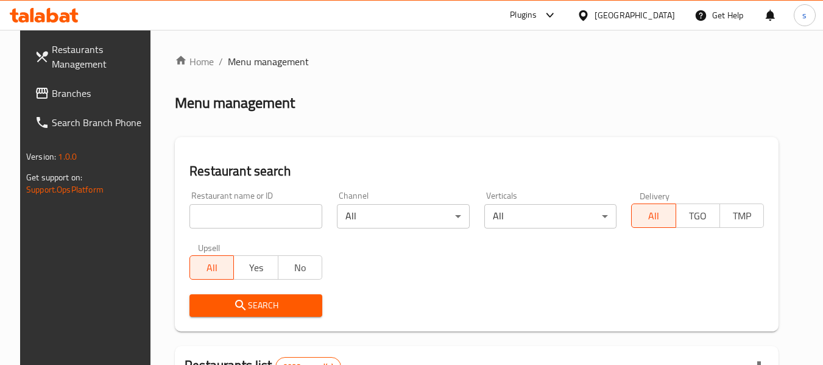
click at [78, 96] on span "Branches" at bounding box center [100, 93] width 96 height 15
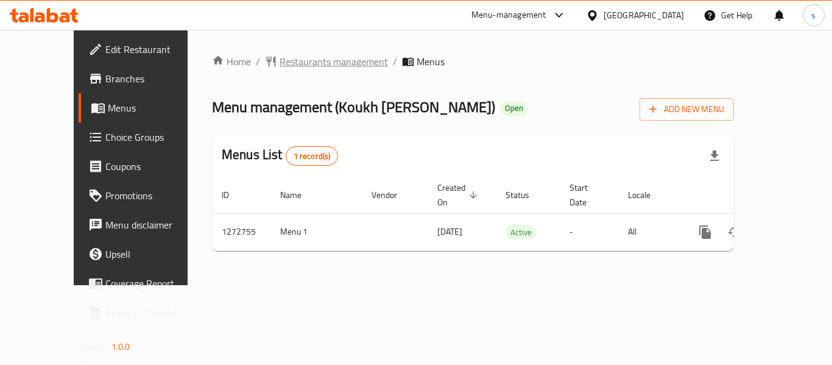
click at [291, 68] on span "Restaurants management" at bounding box center [334, 61] width 108 height 15
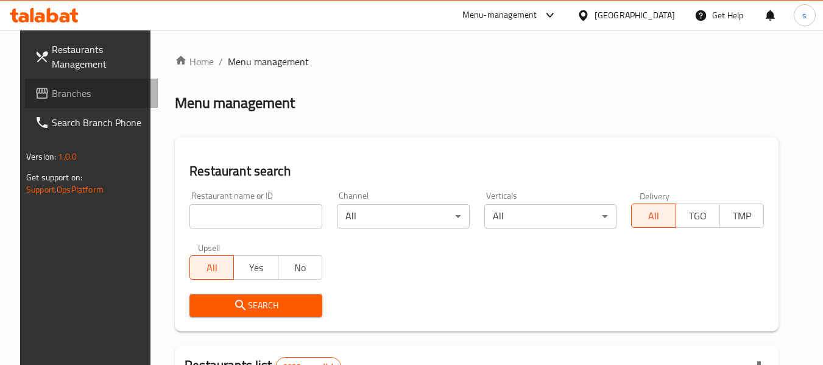
click at [52, 91] on span "Branches" at bounding box center [100, 93] width 96 height 15
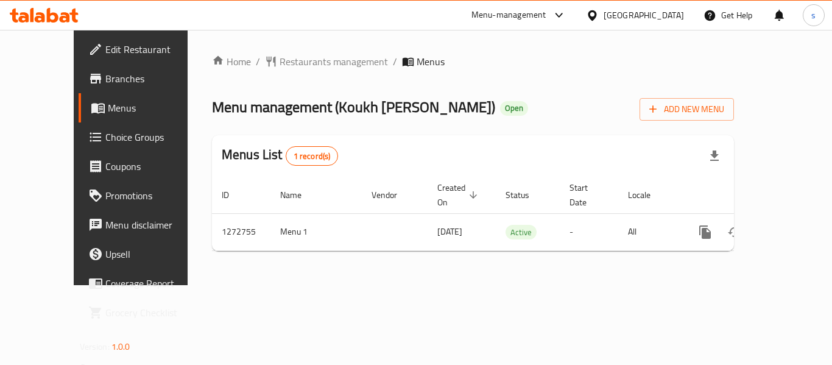
click at [664, 15] on div "[GEOGRAPHIC_DATA]" at bounding box center [644, 15] width 80 height 13
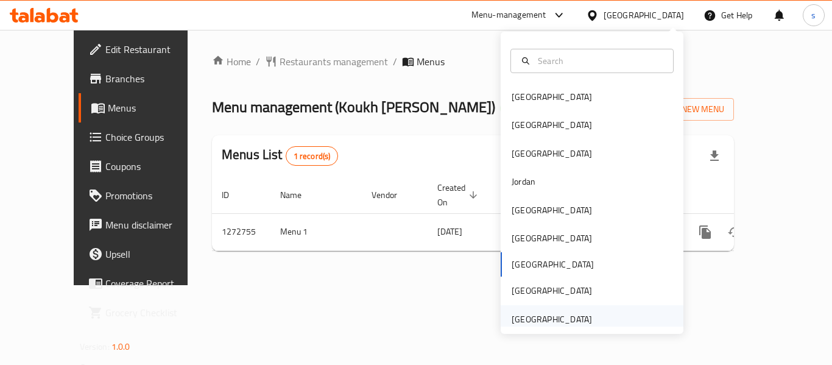
click at [530, 319] on div "United Arab Emirates" at bounding box center [552, 319] width 80 height 13
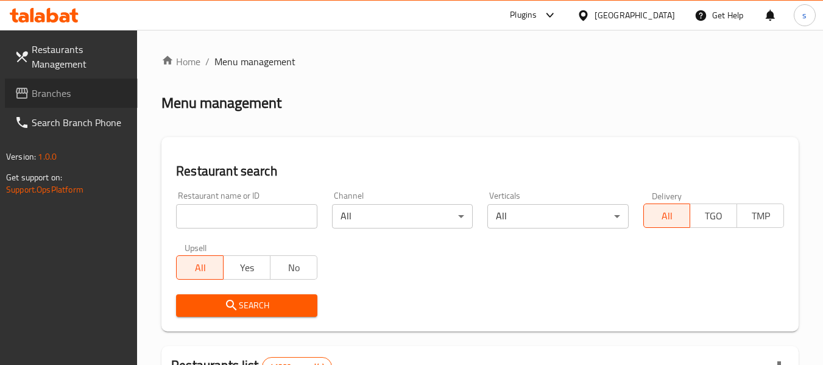
click at [57, 96] on span "Branches" at bounding box center [80, 93] width 96 height 15
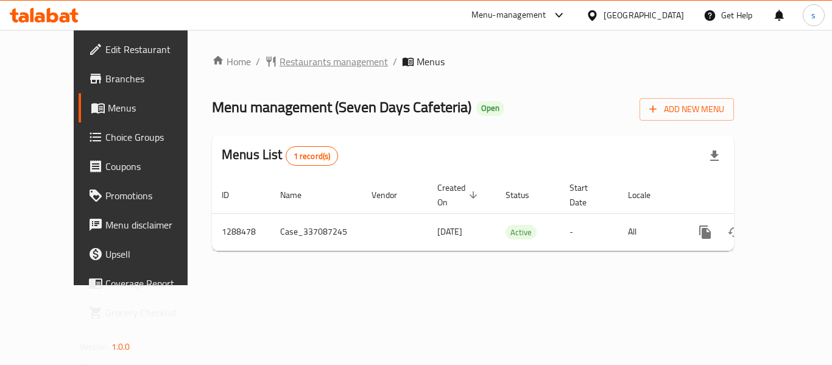
click at [280, 64] on span "Restaurants management" at bounding box center [334, 61] width 108 height 15
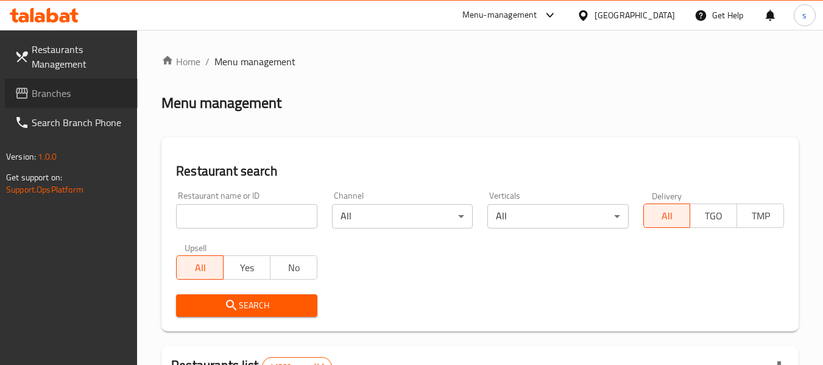
click at [60, 91] on span "Branches" at bounding box center [80, 93] width 96 height 15
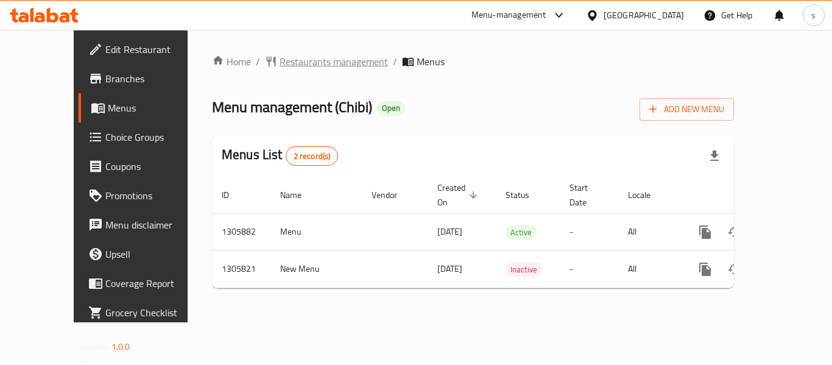
click at [280, 66] on span "Restaurants management" at bounding box center [334, 61] width 108 height 15
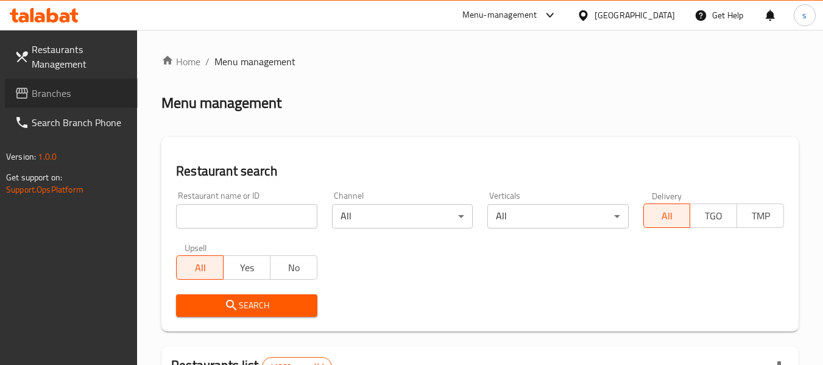
click at [48, 105] on link "Branches" at bounding box center [71, 93] width 133 height 29
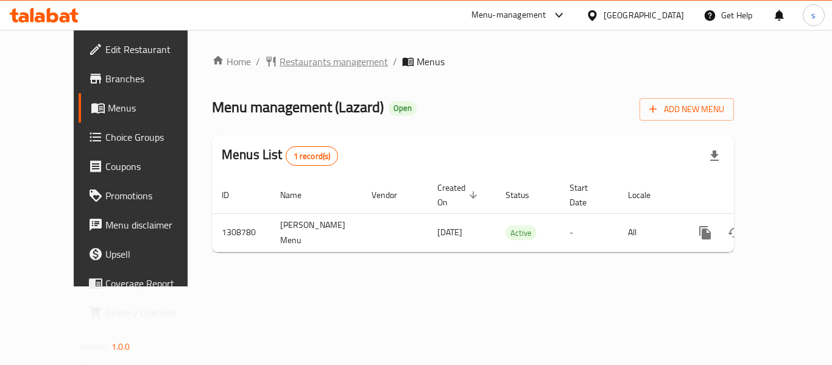
click at [280, 65] on span "Restaurants management" at bounding box center [334, 61] width 108 height 15
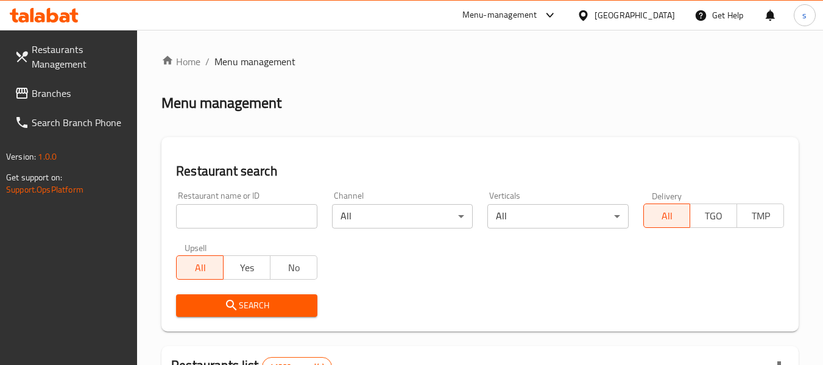
click at [100, 101] on link "Branches" at bounding box center [71, 93] width 133 height 29
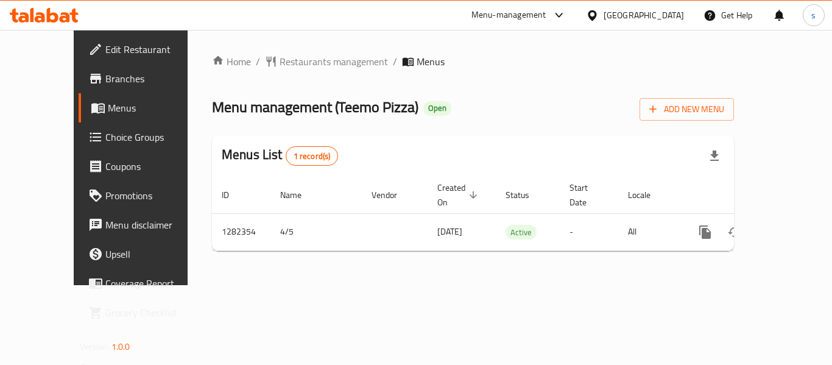
click at [634, 10] on div "[GEOGRAPHIC_DATA]" at bounding box center [644, 15] width 80 height 13
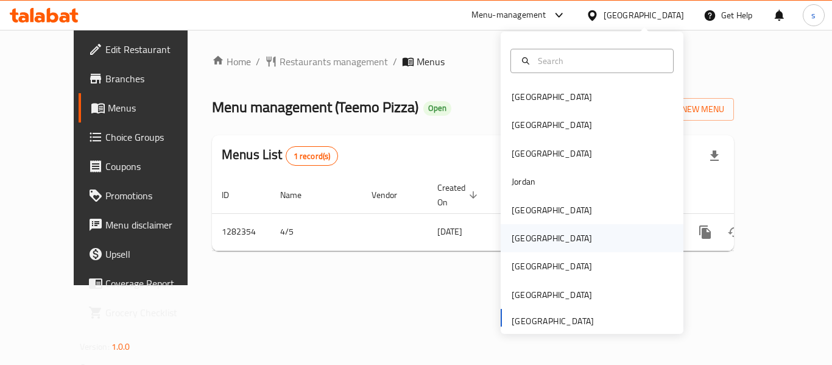
click at [553, 240] on div "[GEOGRAPHIC_DATA]" at bounding box center [592, 238] width 183 height 28
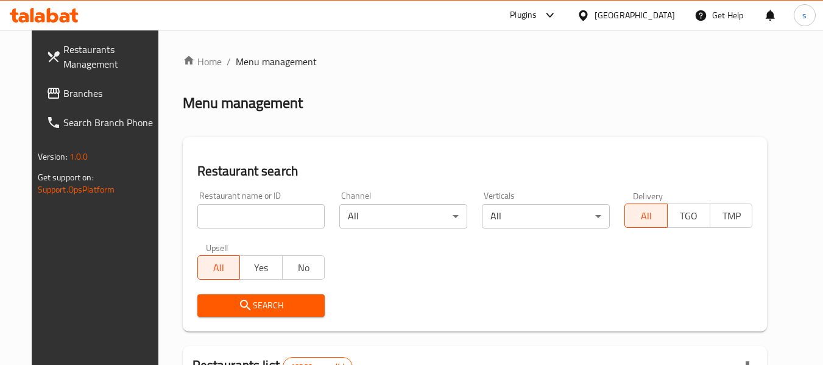
click at [76, 96] on span "Branches" at bounding box center [111, 93] width 96 height 15
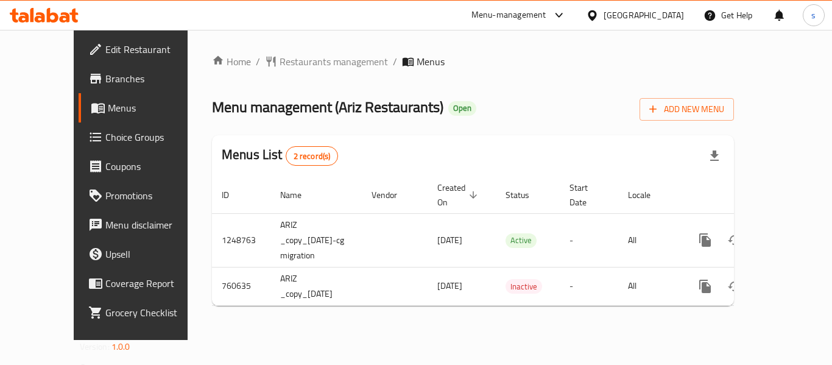
click at [667, 14] on div "[GEOGRAPHIC_DATA]" at bounding box center [644, 15] width 80 height 13
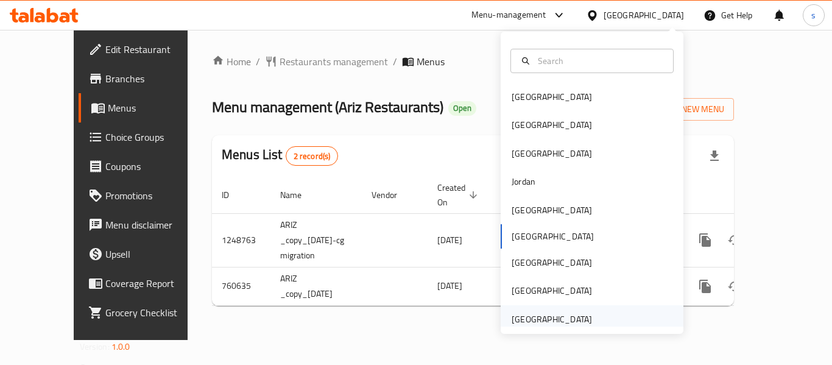
click at [553, 324] on div "[GEOGRAPHIC_DATA]" at bounding box center [552, 319] width 80 height 13
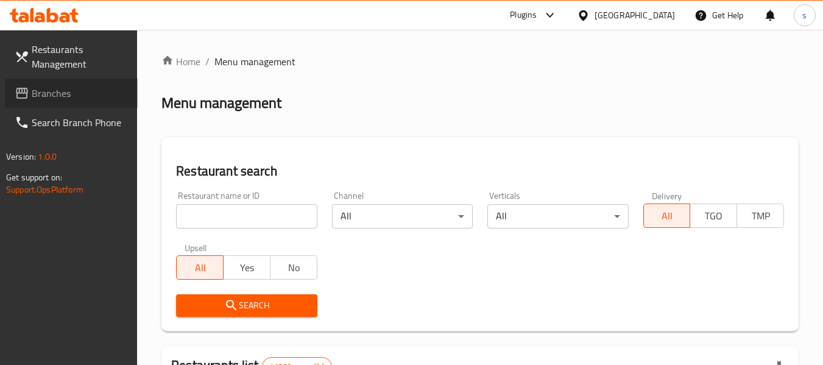
click at [45, 96] on span "Branches" at bounding box center [80, 93] width 96 height 15
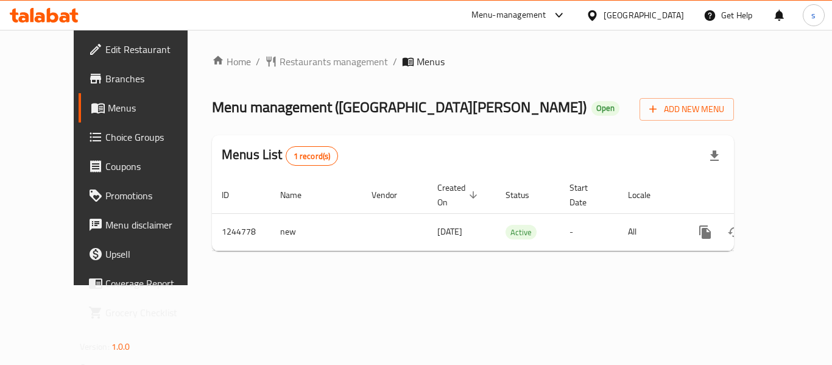
click at [618, 17] on div "[GEOGRAPHIC_DATA]" at bounding box center [644, 15] width 80 height 13
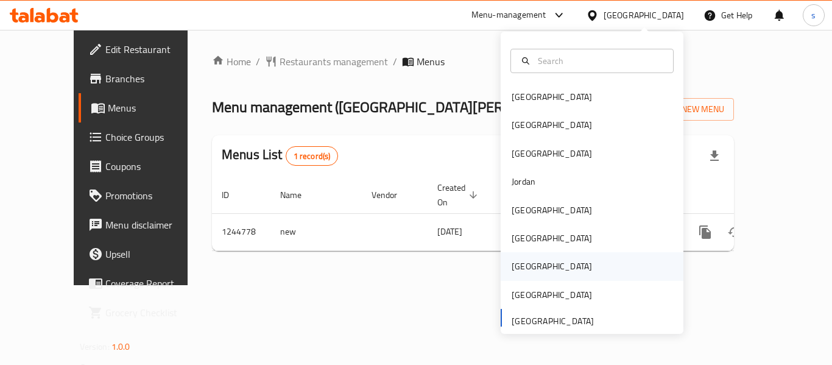
click at [514, 255] on div "[GEOGRAPHIC_DATA]" at bounding box center [552, 266] width 100 height 28
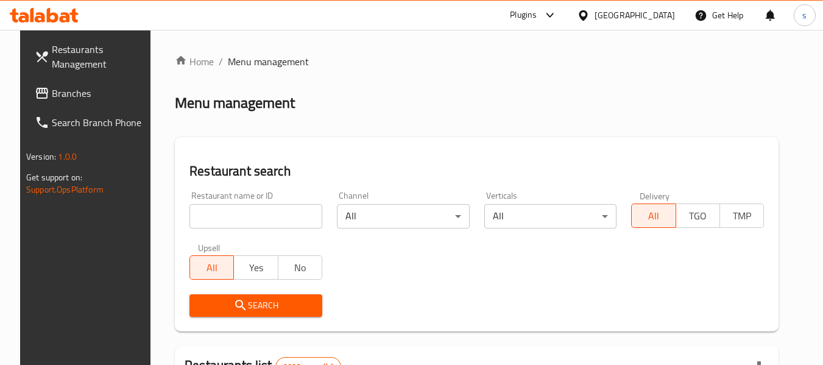
click at [91, 93] on span "Branches" at bounding box center [100, 93] width 96 height 15
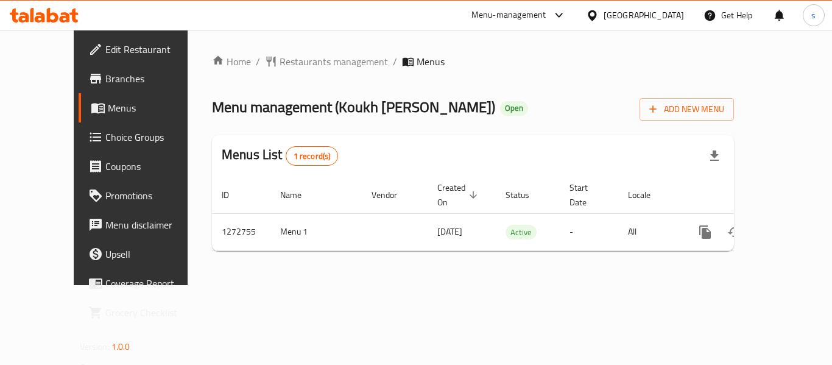
click at [597, 13] on icon at bounding box center [592, 15] width 9 height 10
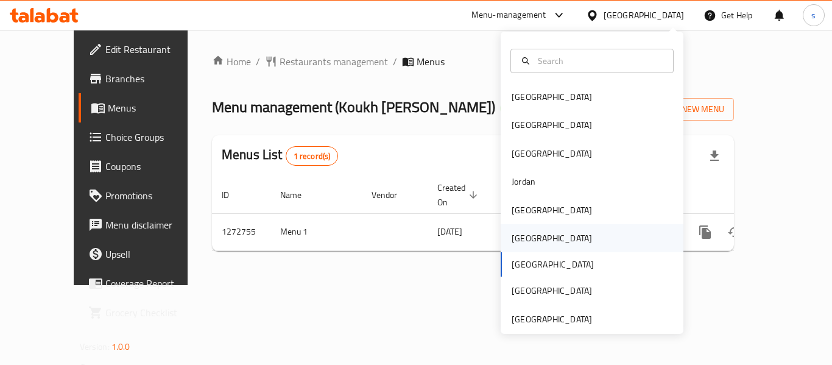
click at [531, 244] on div "[GEOGRAPHIC_DATA]" at bounding box center [552, 238] width 100 height 28
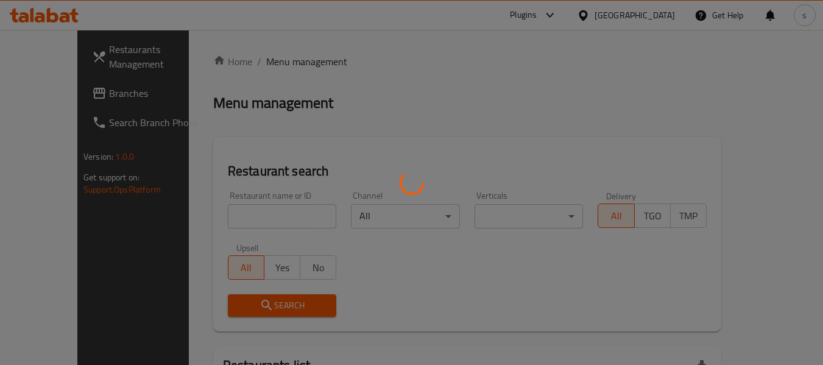
click at [61, 99] on div at bounding box center [411, 182] width 823 height 365
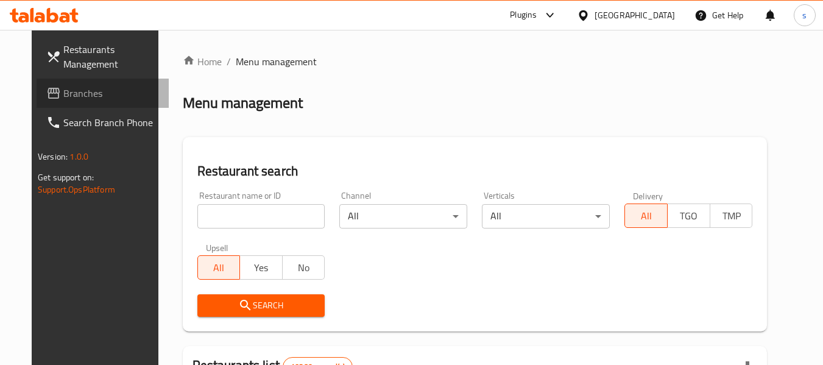
click at [63, 99] on span "Branches" at bounding box center [111, 93] width 96 height 15
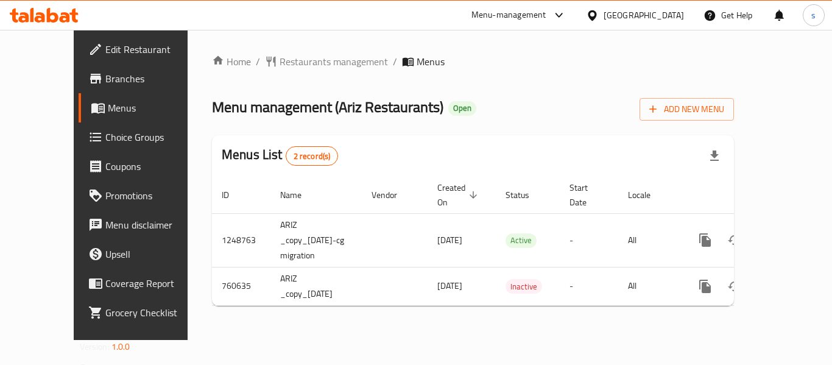
click at [599, 16] on icon at bounding box center [592, 15] width 13 height 13
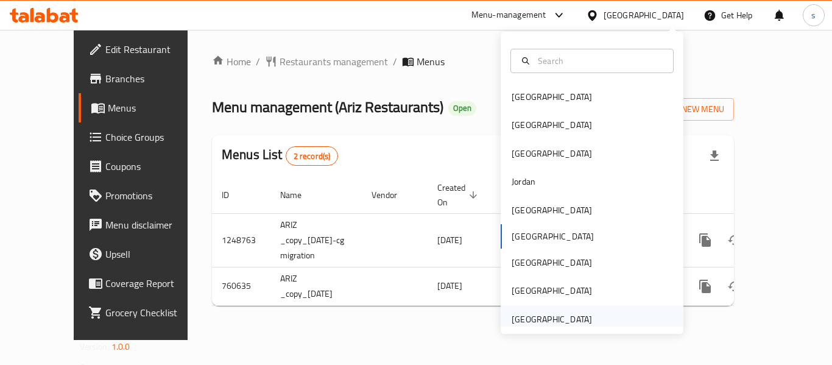
click at [536, 313] on div "[GEOGRAPHIC_DATA]" at bounding box center [552, 319] width 80 height 13
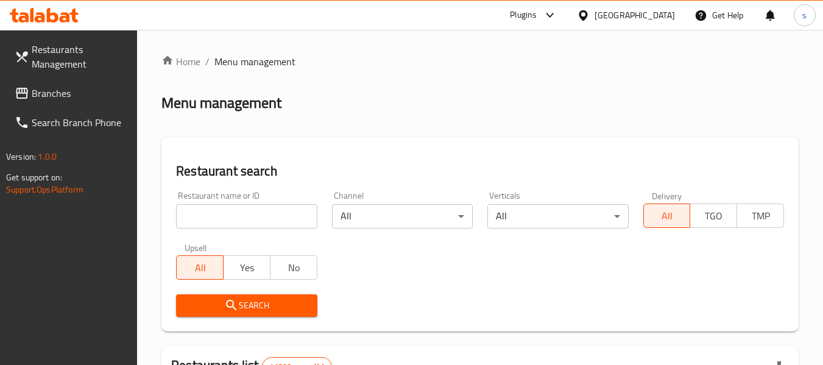
click at [75, 91] on span "Branches" at bounding box center [80, 93] width 96 height 15
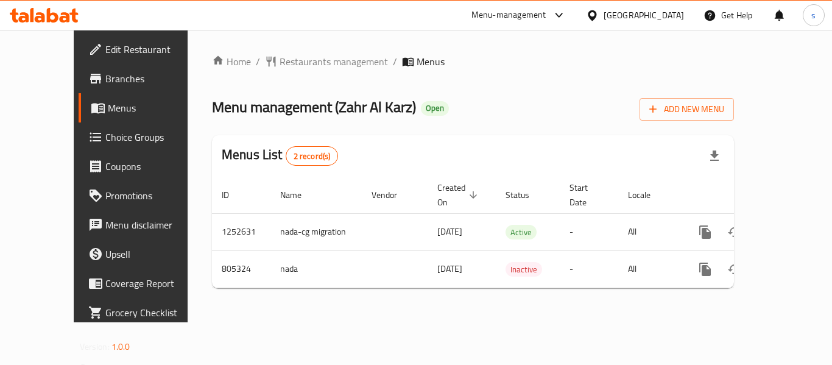
click at [611, 19] on div "[GEOGRAPHIC_DATA]" at bounding box center [644, 15] width 80 height 13
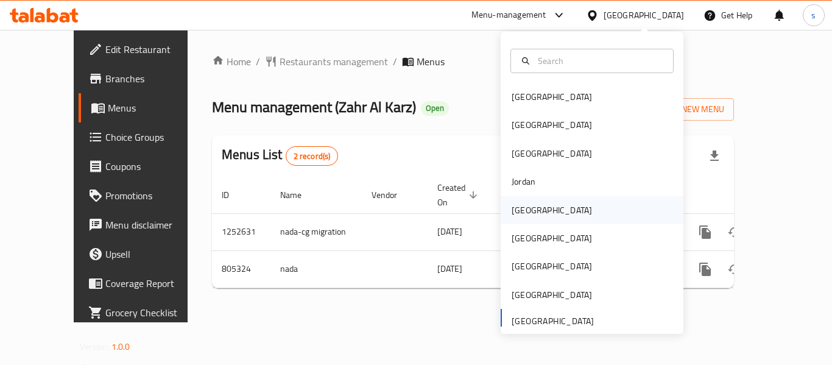
click at [523, 211] on div "[GEOGRAPHIC_DATA]" at bounding box center [552, 210] width 80 height 13
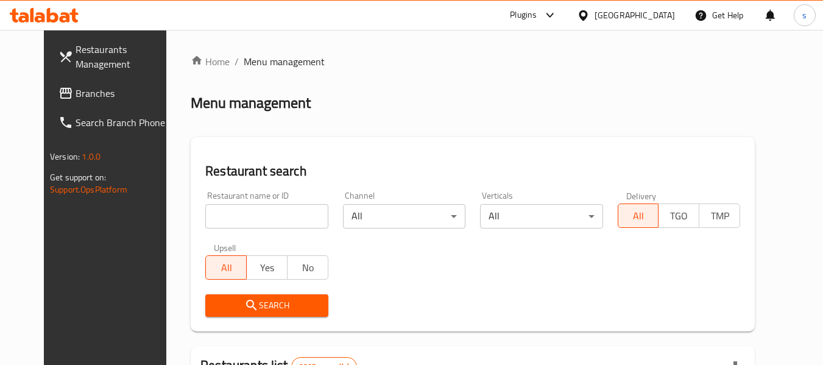
click at [76, 86] on span "Branches" at bounding box center [124, 93] width 96 height 15
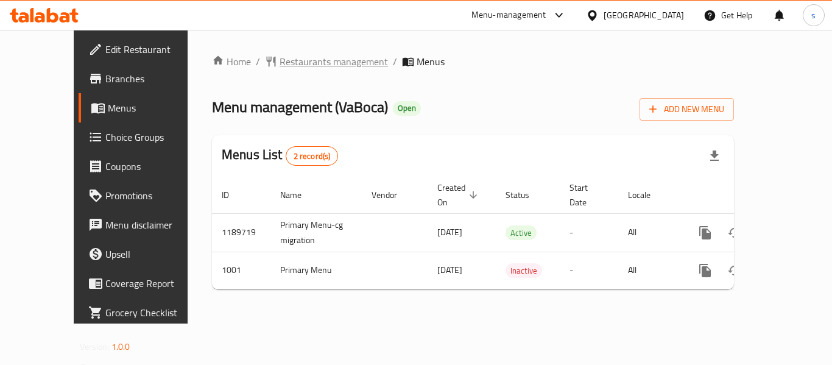
click at [295, 68] on span "Restaurants management" at bounding box center [334, 61] width 108 height 15
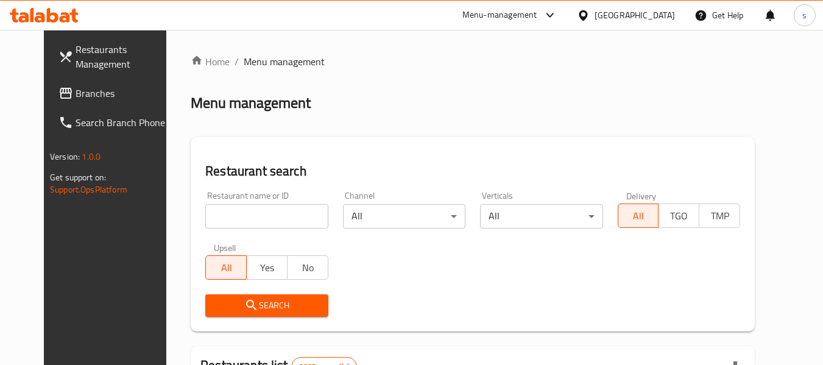
click at [76, 101] on span "Branches" at bounding box center [124, 93] width 96 height 15
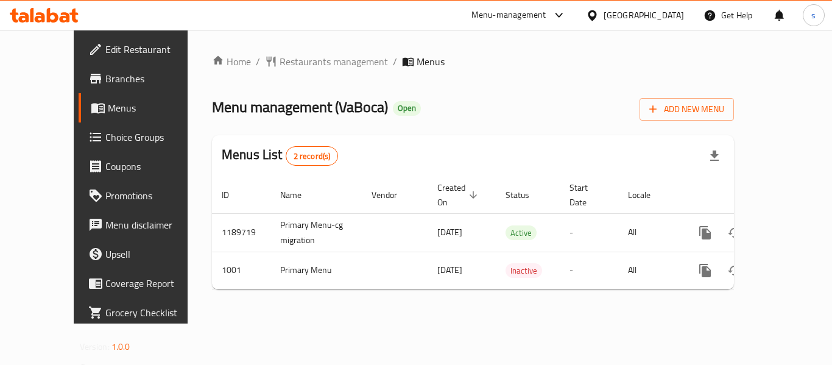
click at [604, 13] on div at bounding box center [595, 15] width 18 height 13
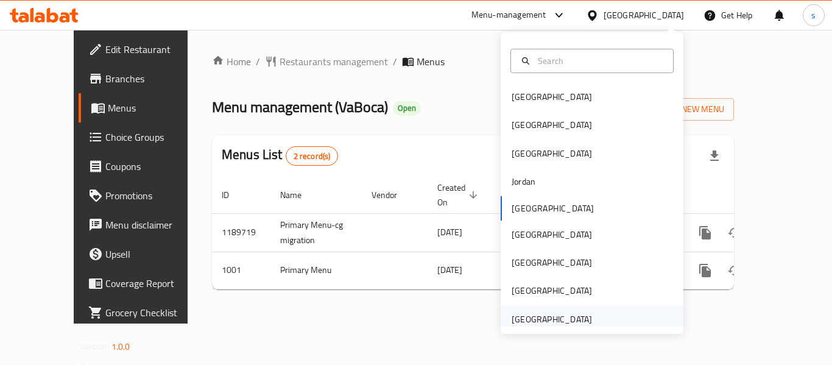
click at [544, 316] on div "[GEOGRAPHIC_DATA]" at bounding box center [552, 319] width 80 height 13
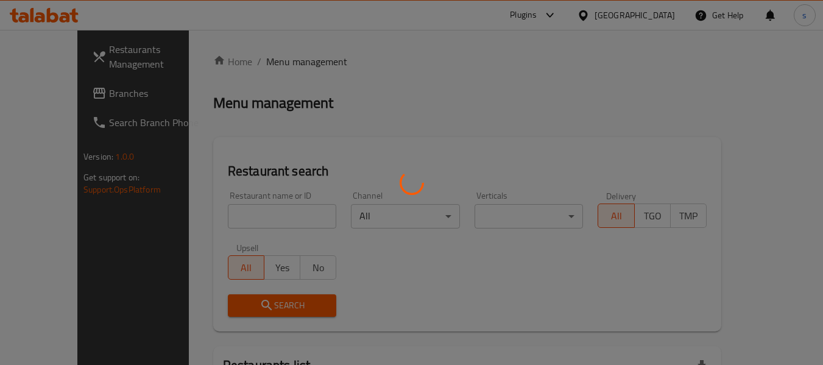
click at [62, 96] on div at bounding box center [411, 182] width 823 height 365
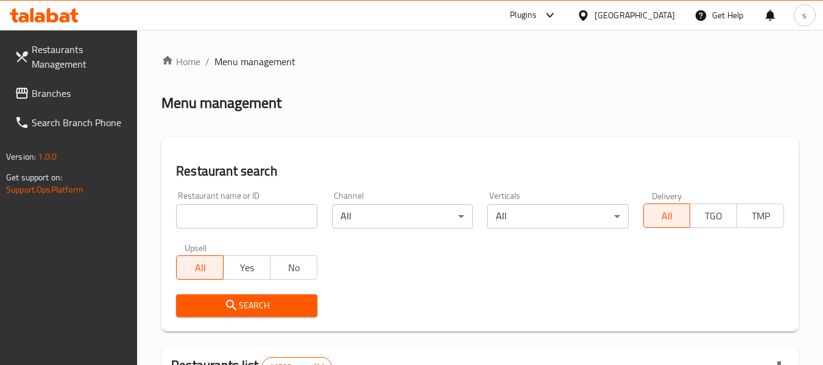
click at [62, 96] on span "Branches" at bounding box center [80, 93] width 96 height 15
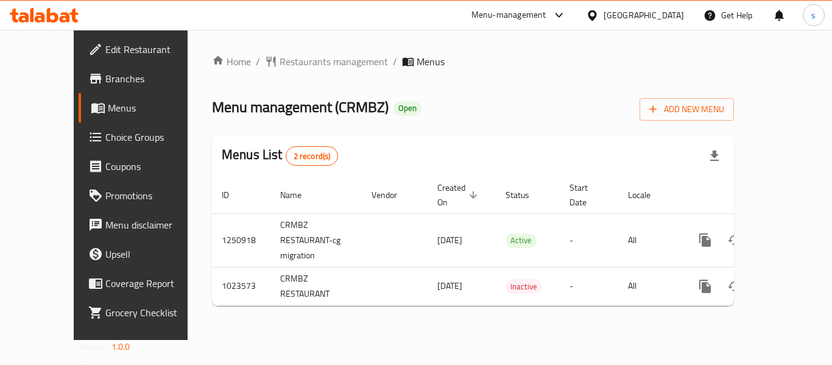
click at [618, 13] on div "[GEOGRAPHIC_DATA]" at bounding box center [644, 15] width 80 height 13
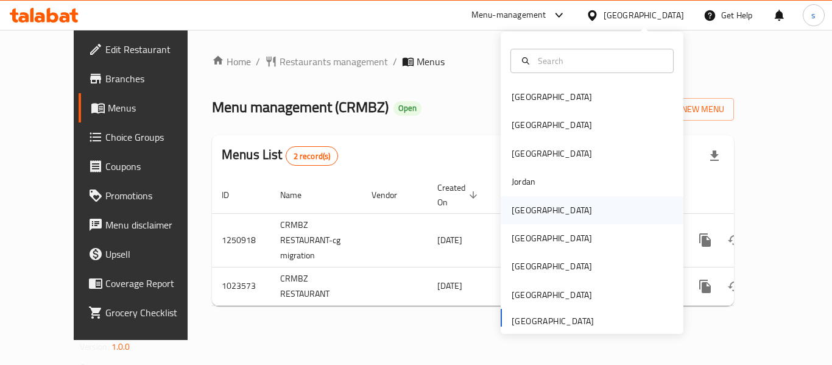
click at [531, 215] on div "[GEOGRAPHIC_DATA]" at bounding box center [552, 210] width 100 height 28
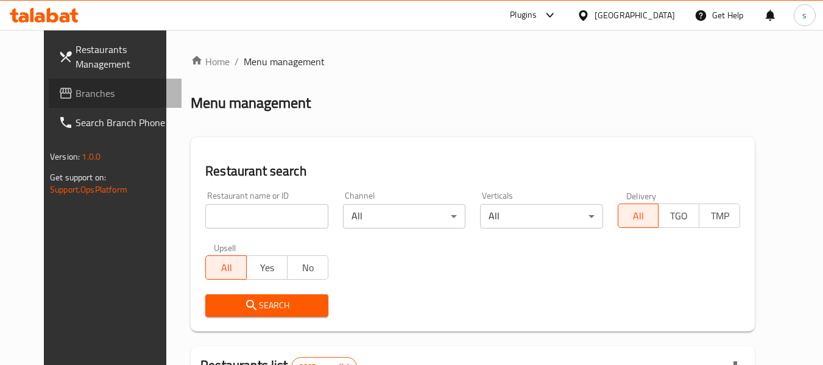
click at [54, 103] on link "Branches" at bounding box center [115, 93] width 133 height 29
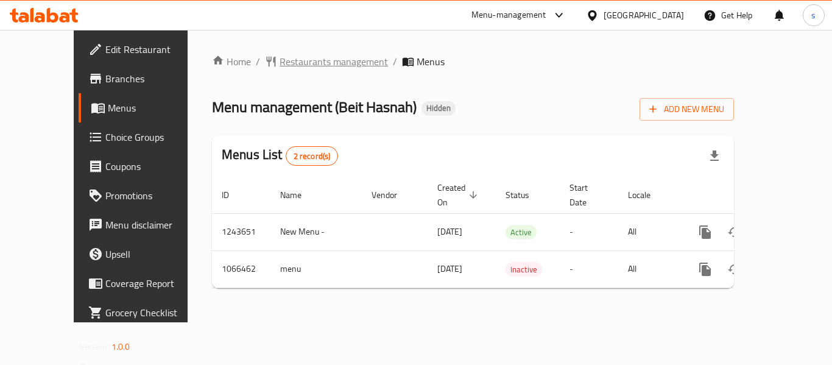
click at [301, 58] on span "Restaurants management" at bounding box center [334, 61] width 108 height 15
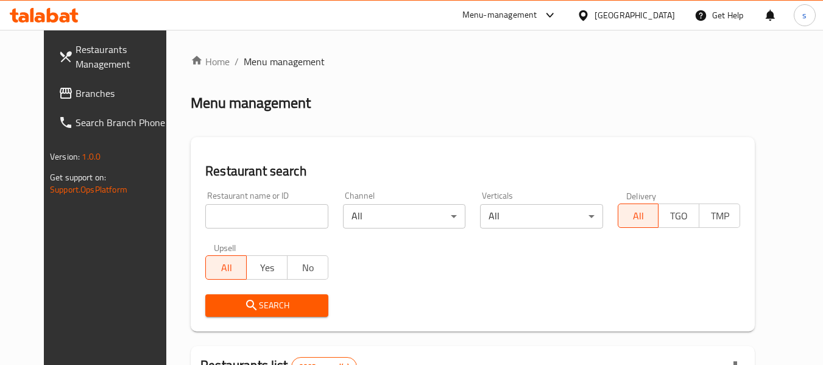
click at [81, 95] on span "Branches" at bounding box center [124, 93] width 96 height 15
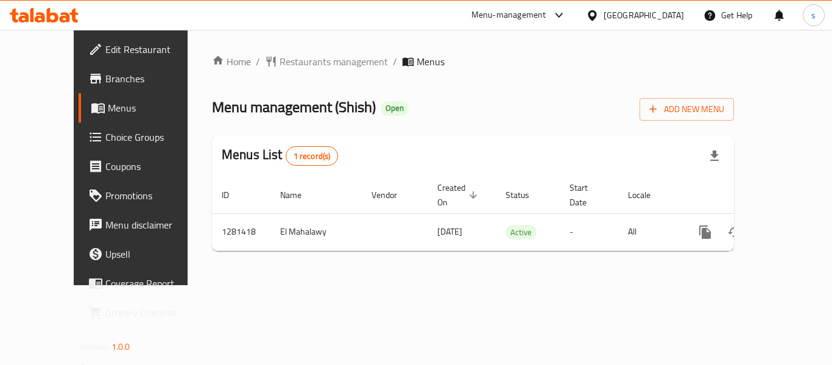
click at [658, 9] on div "[GEOGRAPHIC_DATA]" at bounding box center [644, 15] width 80 height 13
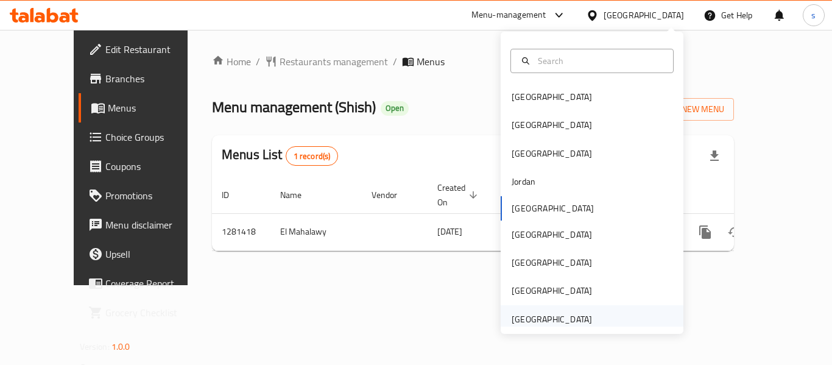
click at [547, 318] on div "United Arab Emirates" at bounding box center [552, 319] width 80 height 13
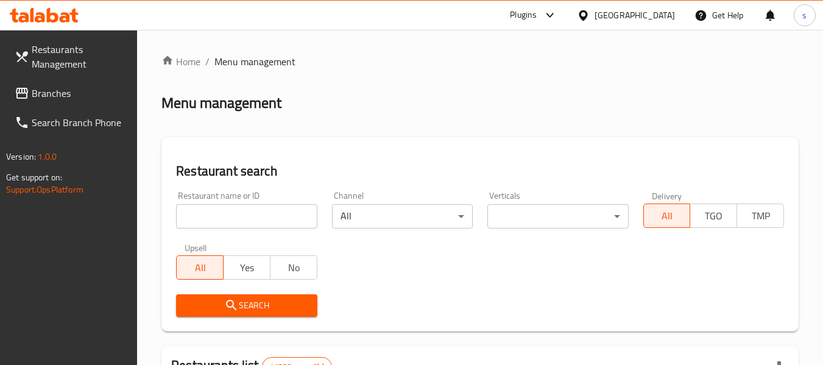
click at [94, 97] on span "Branches" at bounding box center [80, 93] width 96 height 15
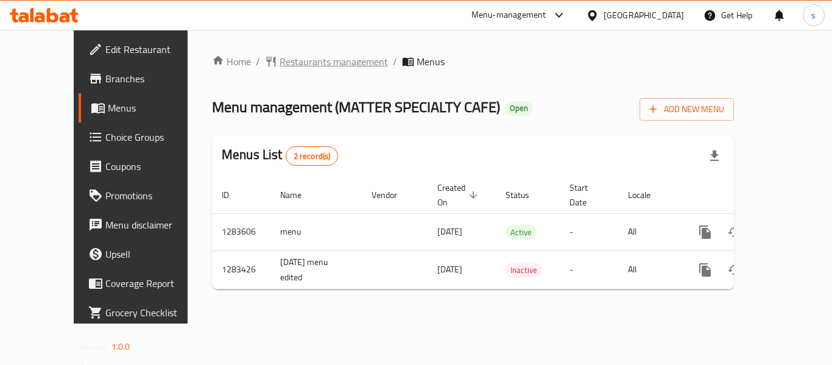
click at [297, 62] on span "Restaurants management" at bounding box center [334, 61] width 108 height 15
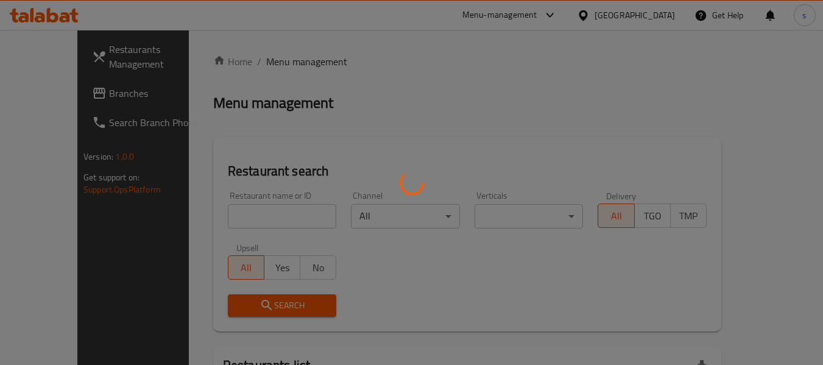
click at [54, 97] on div at bounding box center [411, 182] width 823 height 365
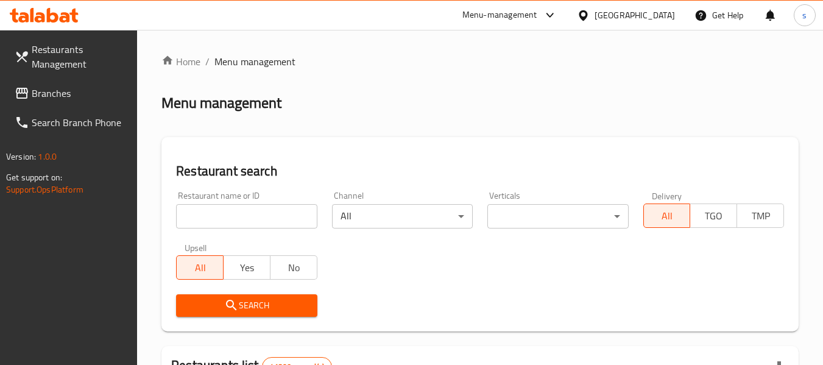
click at [54, 97] on span "Branches" at bounding box center [80, 93] width 96 height 15
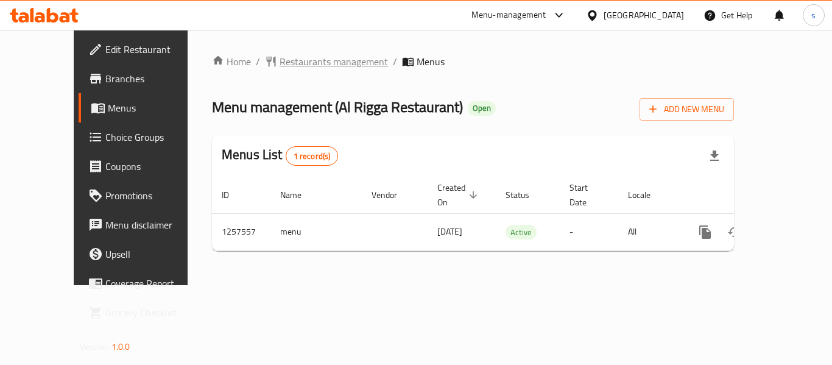
click at [280, 68] on span "Restaurants management" at bounding box center [334, 61] width 108 height 15
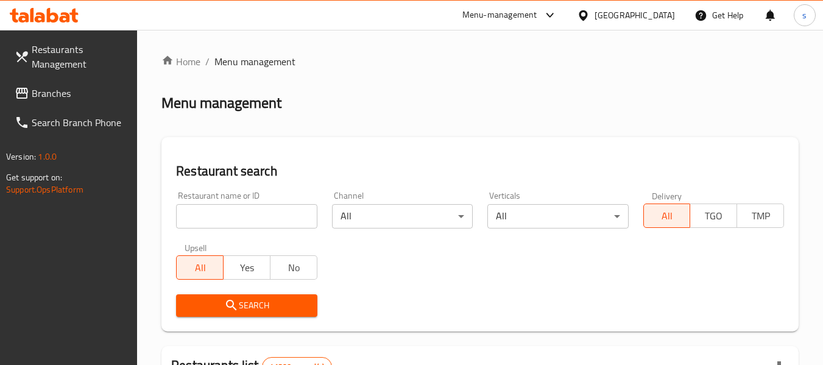
click at [57, 94] on span "Branches" at bounding box center [80, 93] width 96 height 15
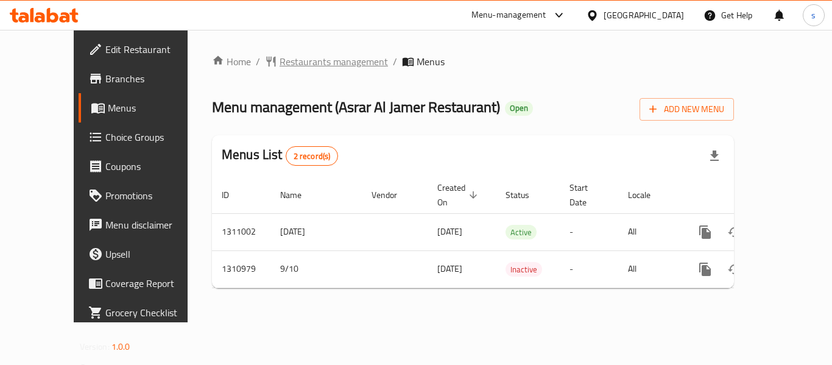
click at [280, 59] on span "Restaurants management" at bounding box center [334, 61] width 108 height 15
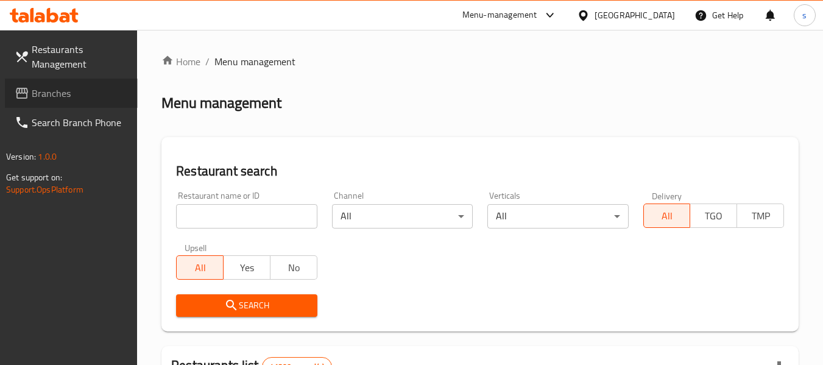
click at [65, 91] on span "Branches" at bounding box center [80, 93] width 96 height 15
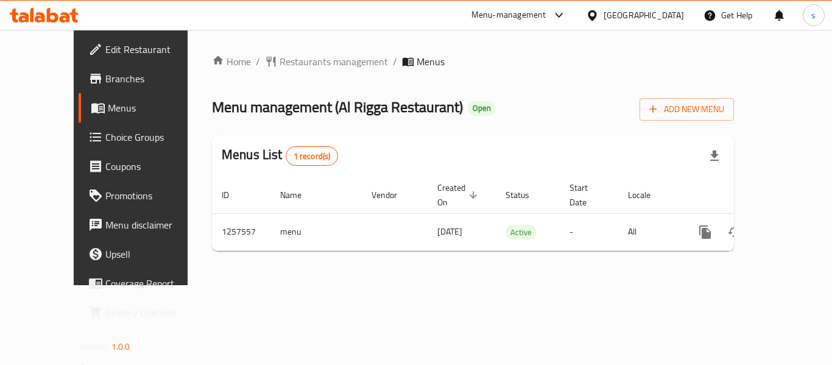
click at [642, 13] on div "[GEOGRAPHIC_DATA]" at bounding box center [644, 15] width 80 height 13
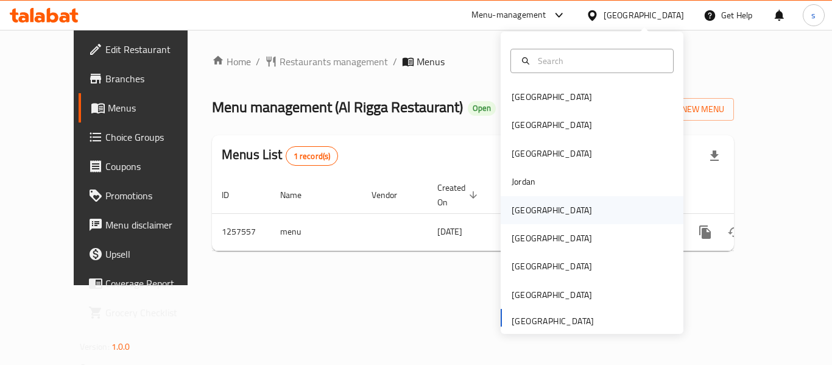
click at [536, 221] on div "[GEOGRAPHIC_DATA]" at bounding box center [552, 210] width 100 height 28
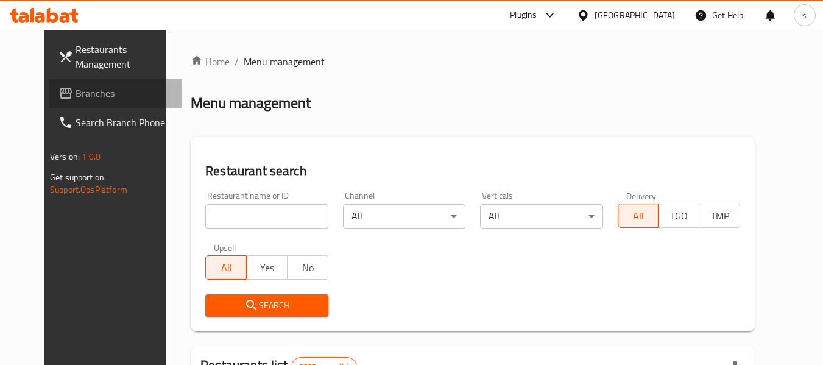
click at [76, 98] on span "Branches" at bounding box center [124, 93] width 96 height 15
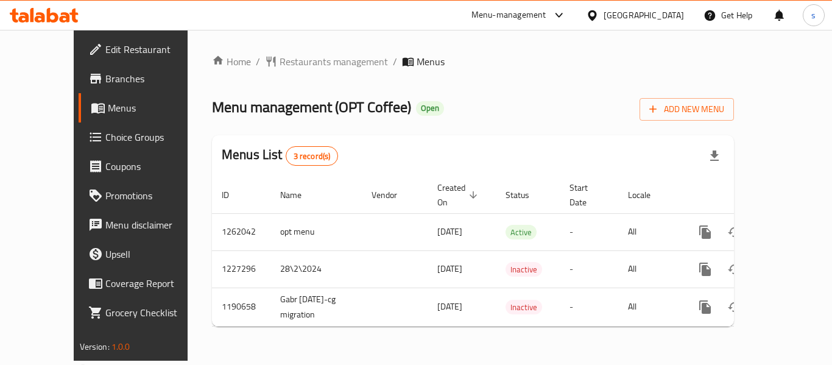
click at [604, 18] on div at bounding box center [595, 15] width 18 height 13
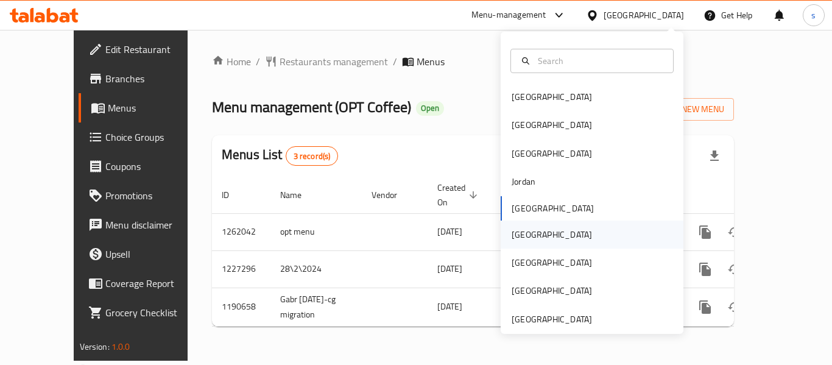
click at [545, 237] on div "[GEOGRAPHIC_DATA]" at bounding box center [592, 235] width 183 height 28
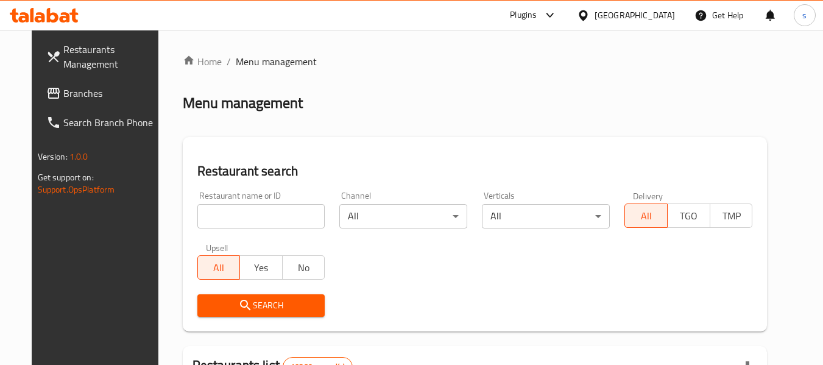
click at [63, 93] on span "Branches" at bounding box center [111, 93] width 96 height 15
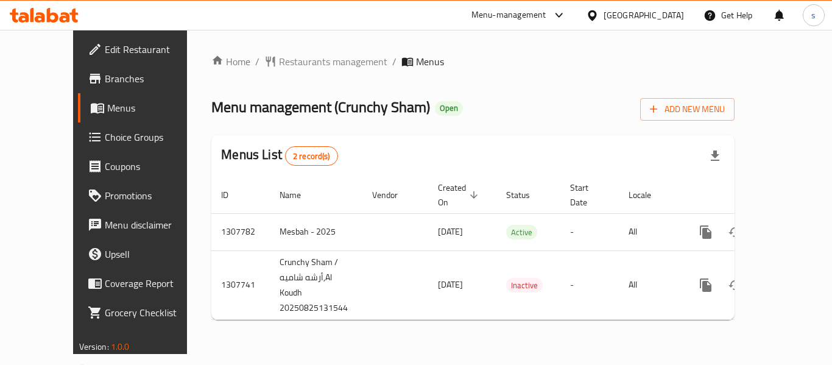
click at [648, 7] on div "[GEOGRAPHIC_DATA]" at bounding box center [635, 15] width 118 height 29
click at [599, 18] on icon at bounding box center [592, 15] width 13 height 13
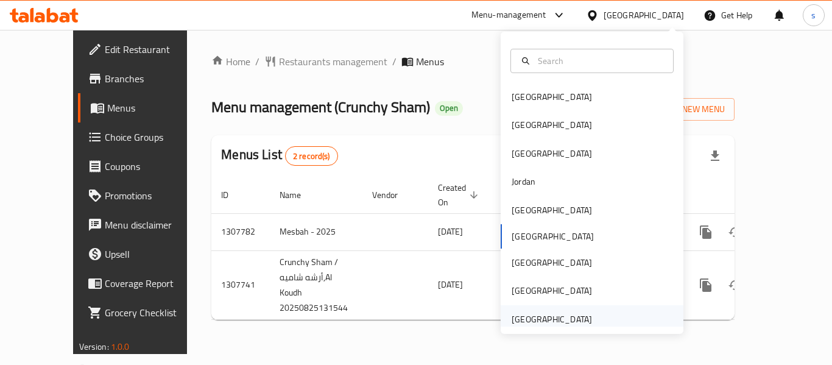
click at [544, 317] on div "[GEOGRAPHIC_DATA]" at bounding box center [552, 319] width 80 height 13
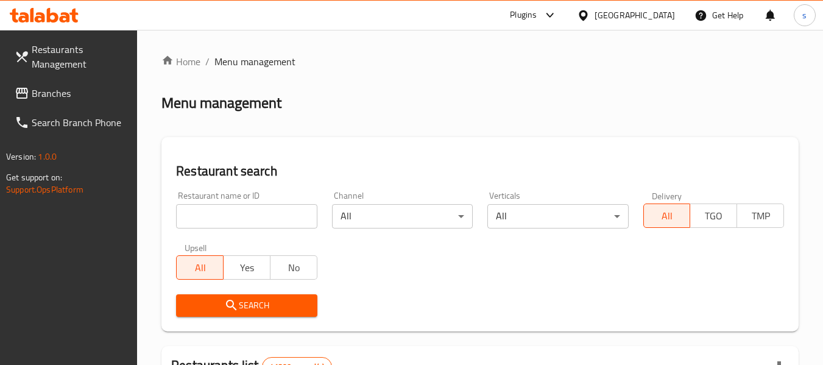
click at [78, 91] on span "Branches" at bounding box center [80, 93] width 96 height 15
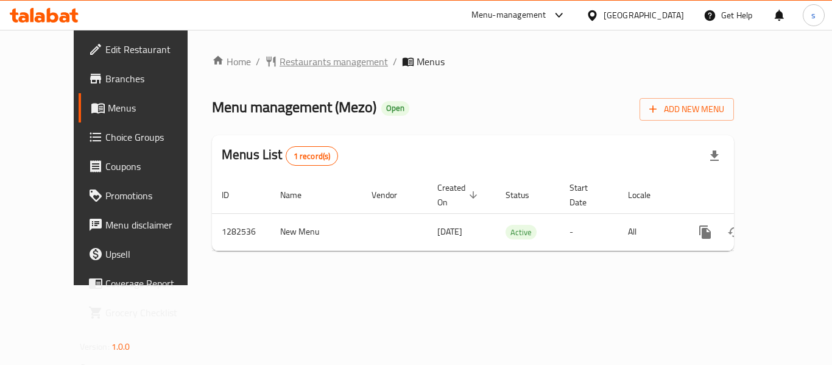
click at [310, 63] on span "Restaurants management" at bounding box center [334, 61] width 108 height 15
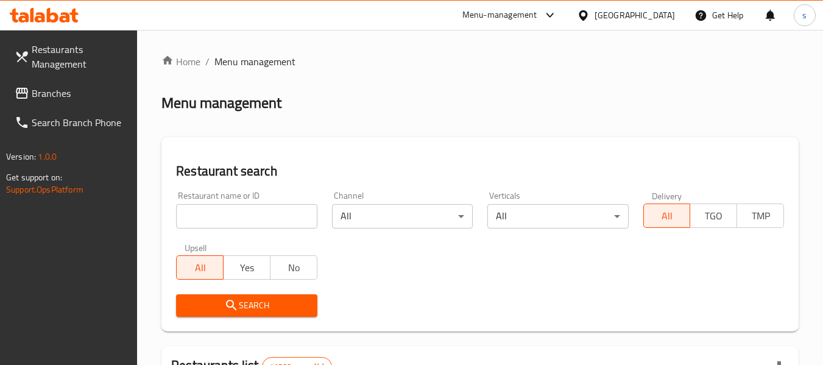
click at [82, 96] on span "Branches" at bounding box center [80, 93] width 96 height 15
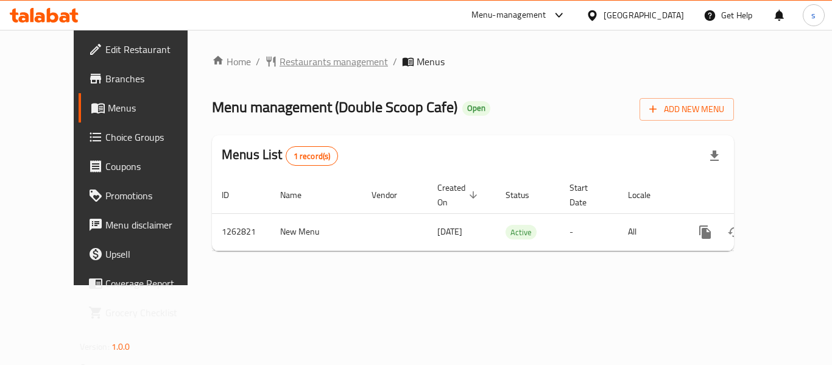
click at [308, 58] on span "Restaurants management" at bounding box center [334, 61] width 108 height 15
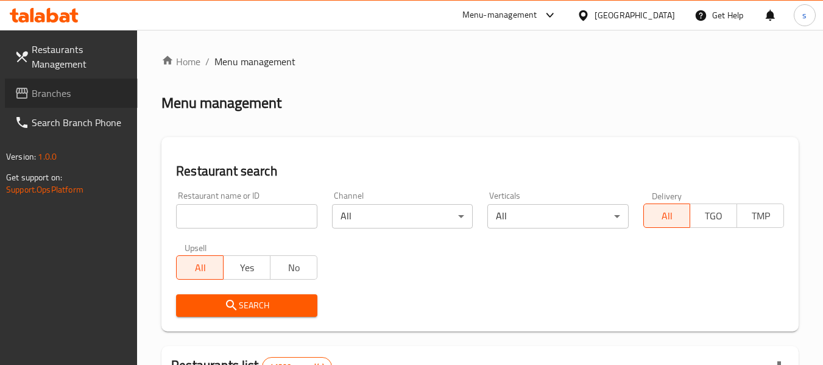
click at [77, 94] on span "Branches" at bounding box center [80, 93] width 96 height 15
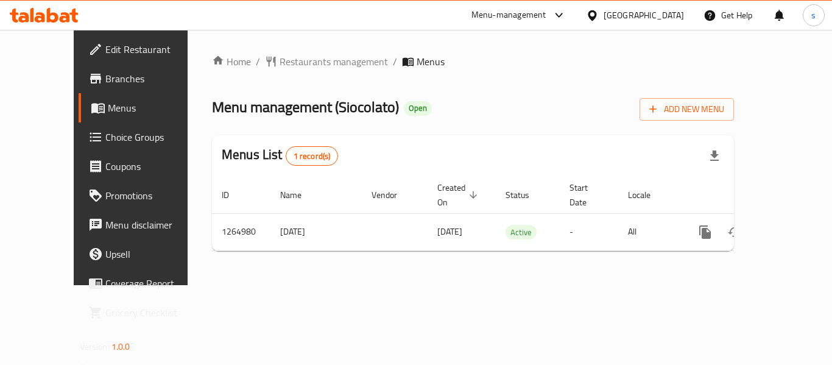
click at [626, 16] on div "[GEOGRAPHIC_DATA]" at bounding box center [644, 15] width 80 height 13
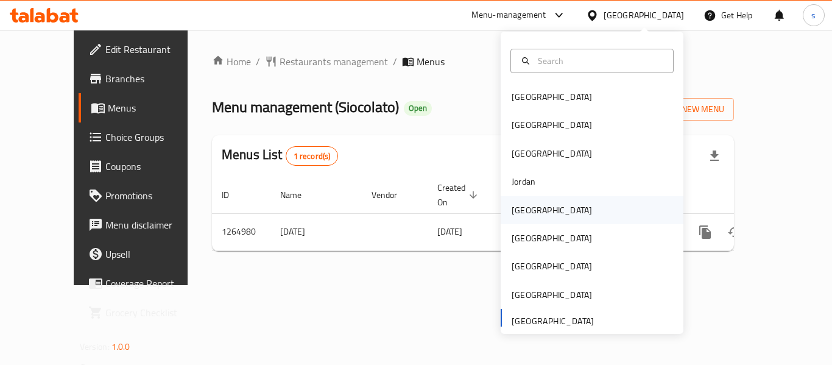
click at [522, 209] on div "Kuwait" at bounding box center [552, 210] width 80 height 13
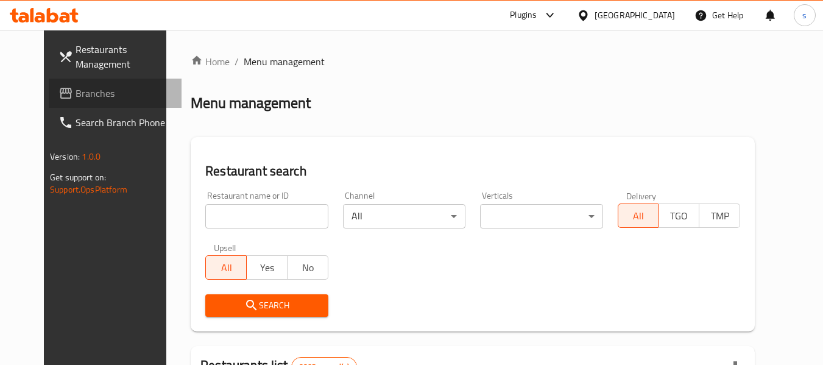
click at [76, 98] on span "Branches" at bounding box center [124, 93] width 96 height 15
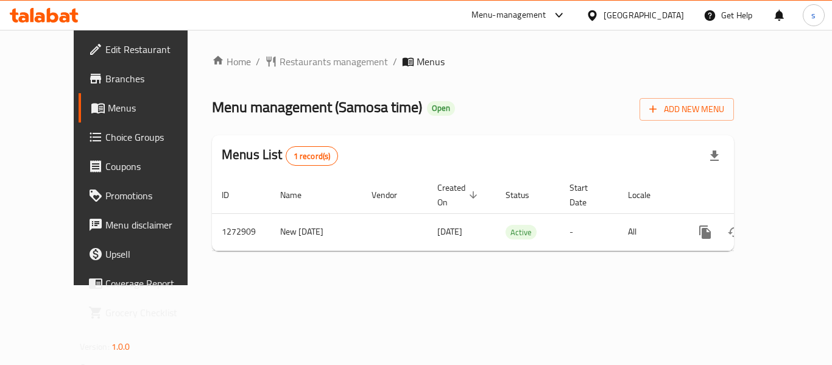
click at [597, 12] on icon at bounding box center [592, 15] width 9 height 10
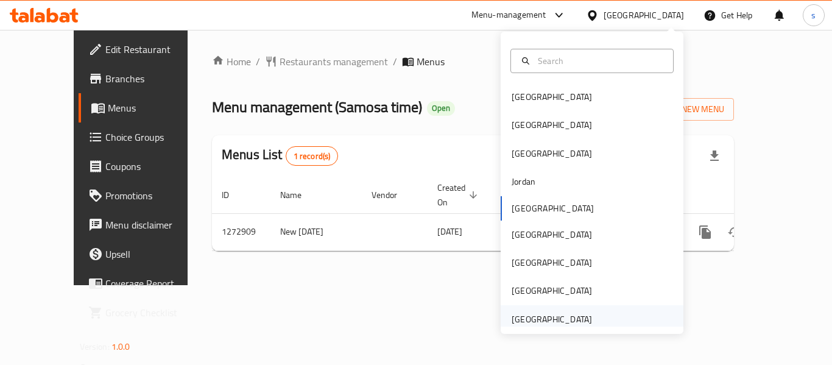
click at [523, 320] on div "[GEOGRAPHIC_DATA]" at bounding box center [552, 319] width 80 height 13
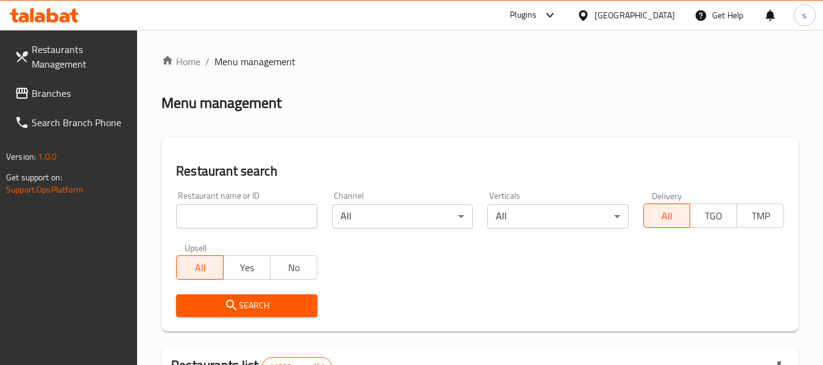
click at [77, 101] on link "Branches" at bounding box center [71, 93] width 133 height 29
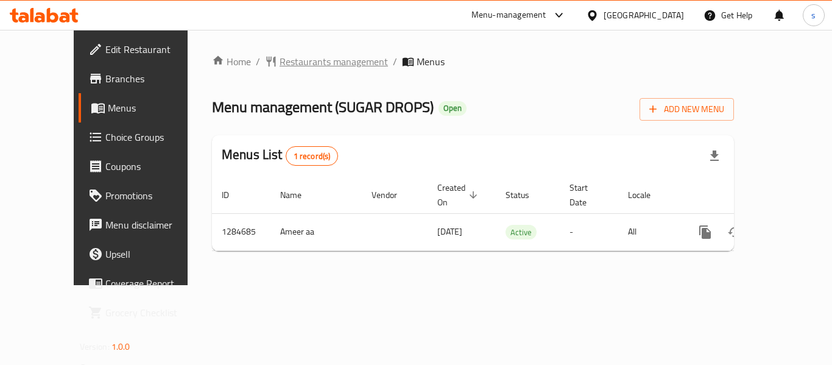
click at [280, 68] on span "Restaurants management" at bounding box center [334, 61] width 108 height 15
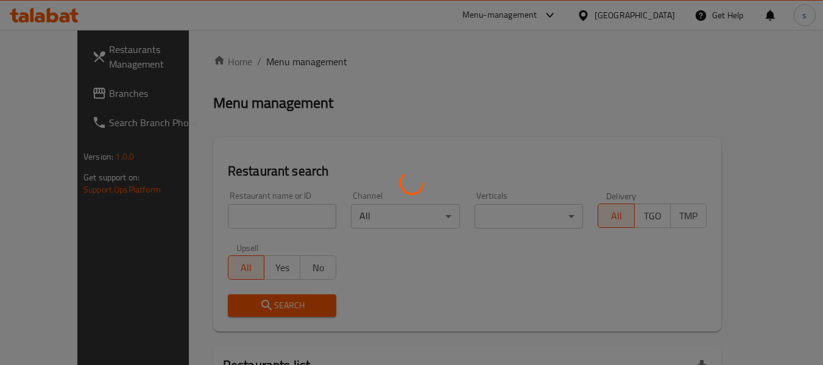
click at [66, 94] on div at bounding box center [411, 182] width 823 height 365
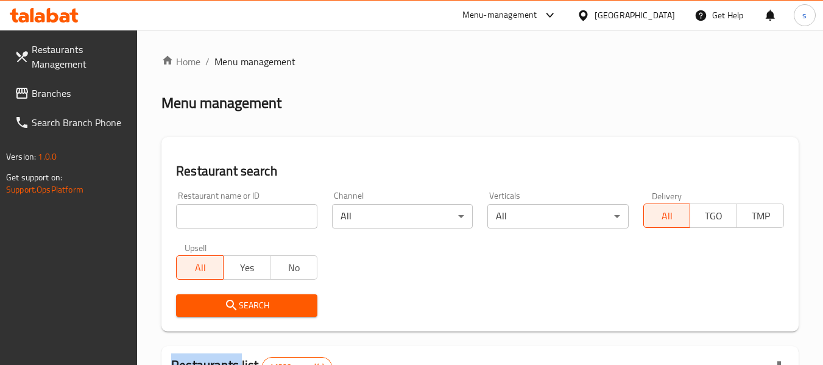
click at [66, 94] on span "Branches" at bounding box center [80, 93] width 96 height 15
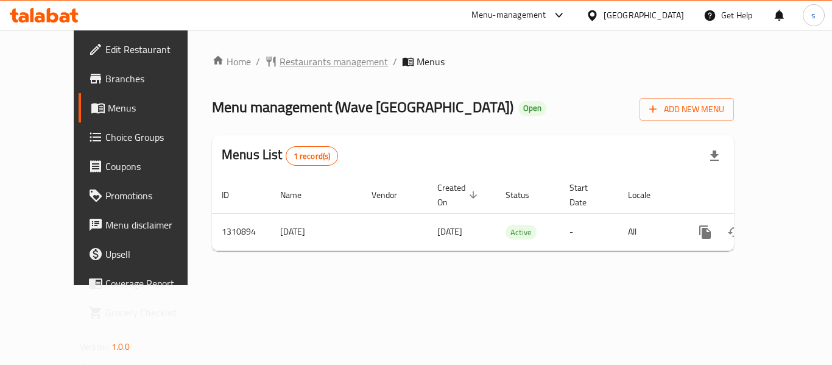
click at [296, 62] on span "Restaurants management" at bounding box center [334, 61] width 108 height 15
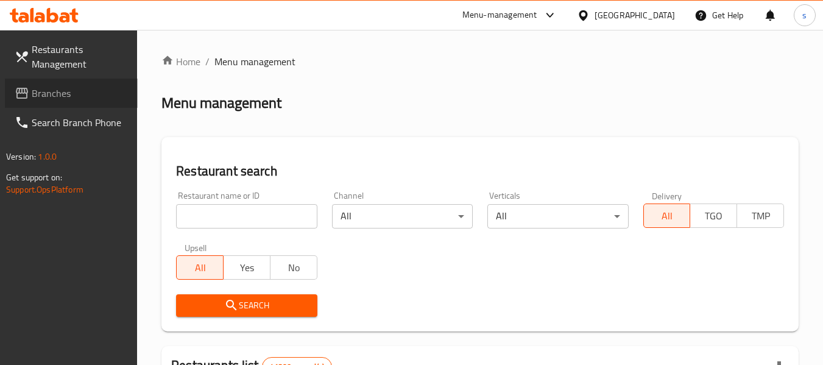
click at [50, 91] on span "Branches" at bounding box center [80, 93] width 96 height 15
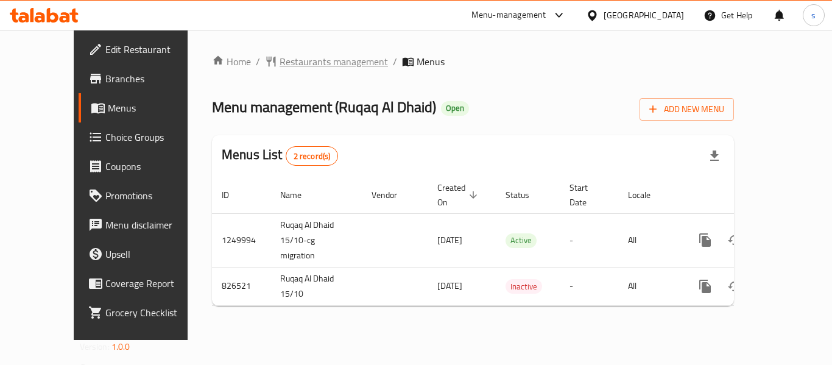
click at [298, 66] on span "Restaurants management" at bounding box center [334, 61] width 108 height 15
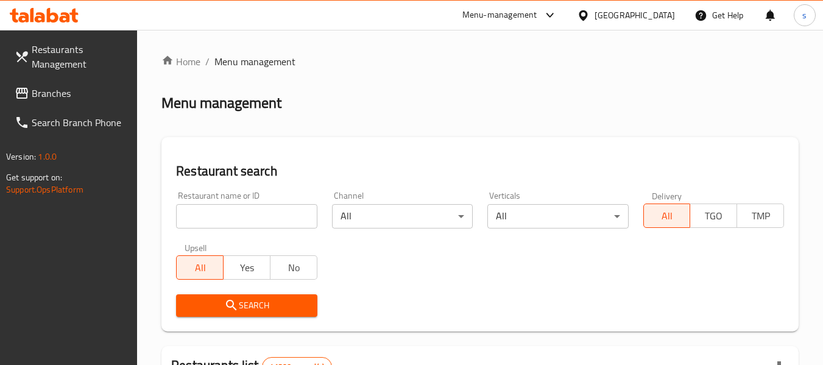
click at [59, 99] on span "Branches" at bounding box center [80, 93] width 96 height 15
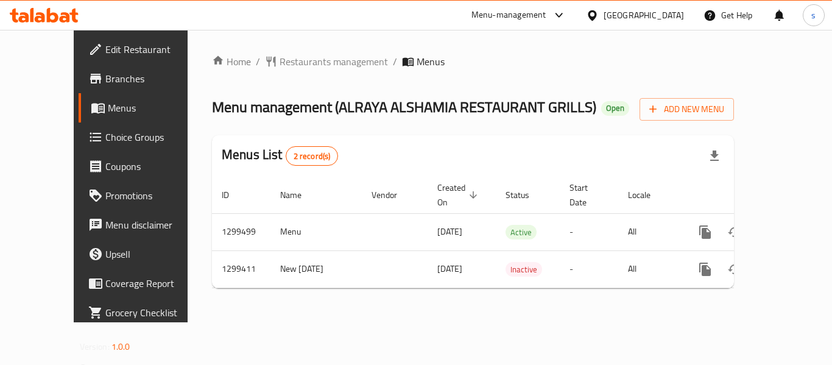
click at [613, 16] on div "[GEOGRAPHIC_DATA]" at bounding box center [644, 15] width 80 height 13
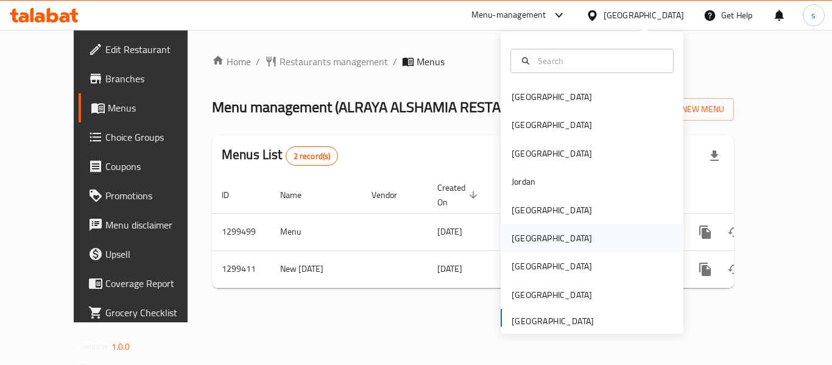
click at [525, 241] on div "[GEOGRAPHIC_DATA]" at bounding box center [552, 238] width 80 height 13
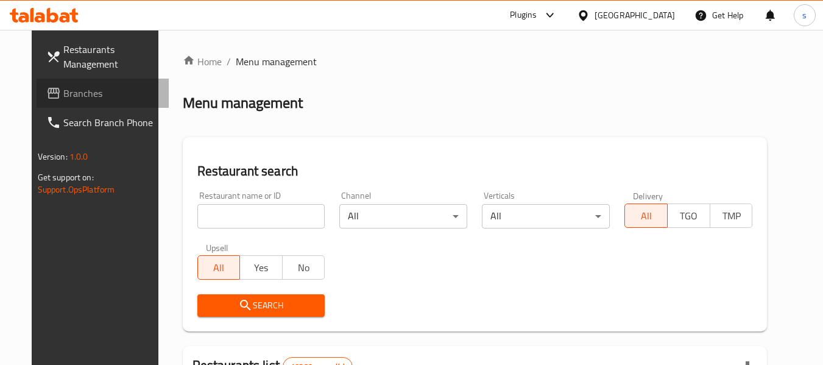
click at [66, 96] on span "Branches" at bounding box center [111, 93] width 96 height 15
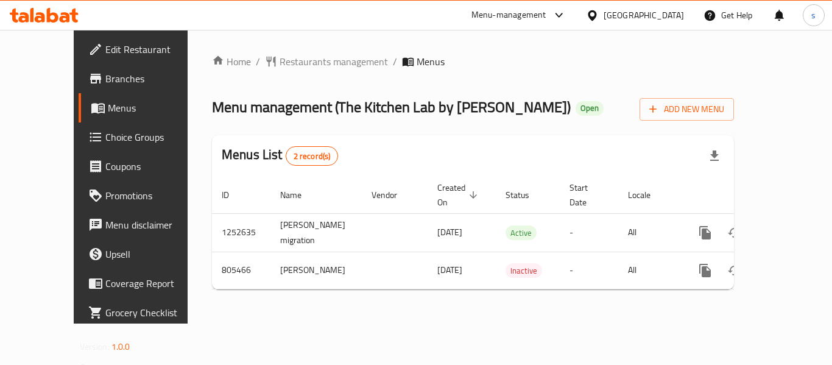
click at [597, 14] on icon at bounding box center [592, 15] width 9 height 10
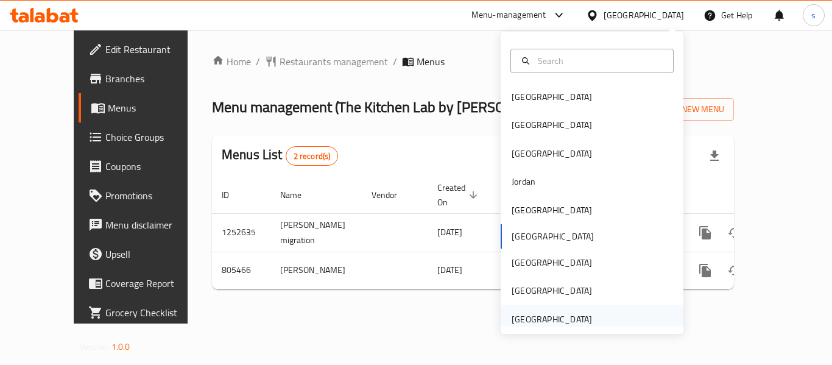
click at [511, 311] on div "[GEOGRAPHIC_DATA]" at bounding box center [552, 319] width 100 height 28
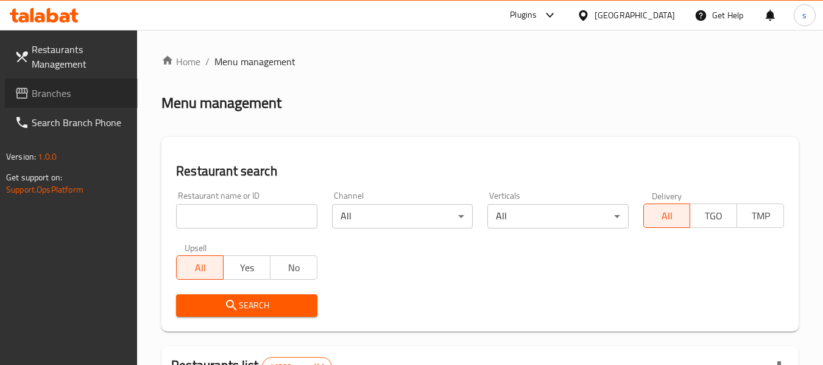
click at [47, 87] on span "Branches" at bounding box center [80, 93] width 96 height 15
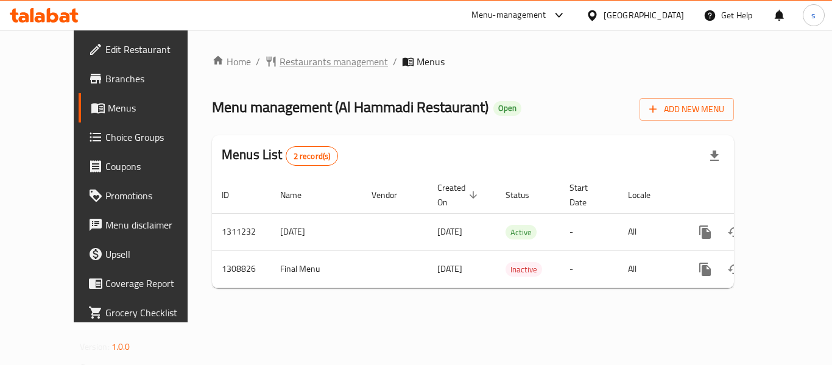
click at [280, 55] on span "Restaurants management" at bounding box center [334, 61] width 108 height 15
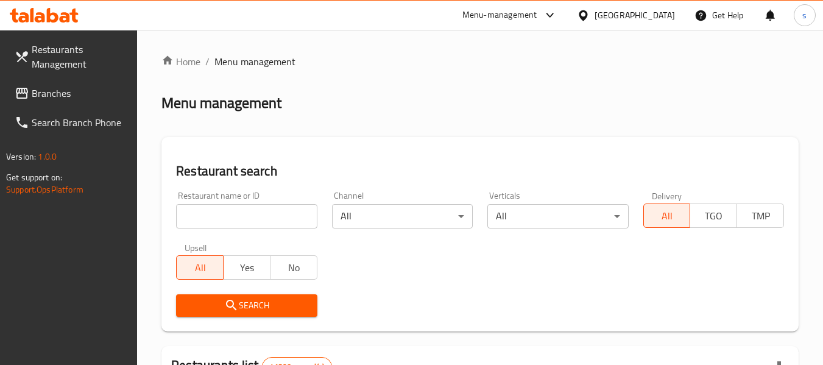
click at [57, 101] on span "Branches" at bounding box center [80, 93] width 96 height 15
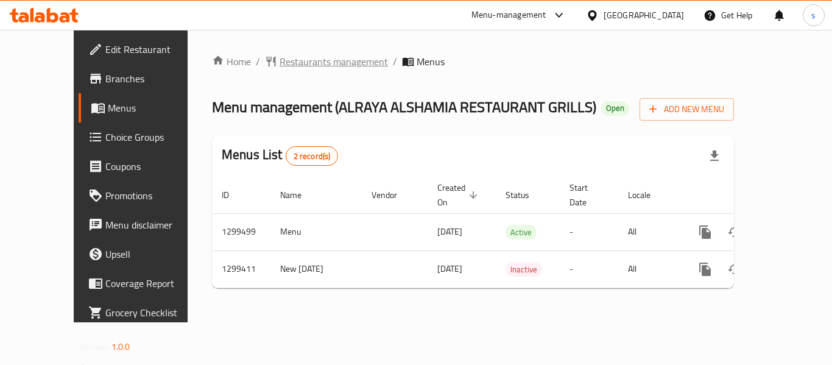
click at [301, 64] on span "Restaurants management" at bounding box center [334, 61] width 108 height 15
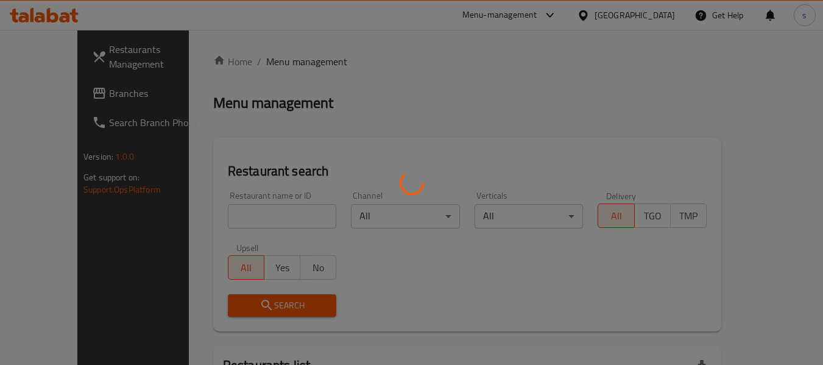
click at [53, 95] on div at bounding box center [411, 182] width 823 height 365
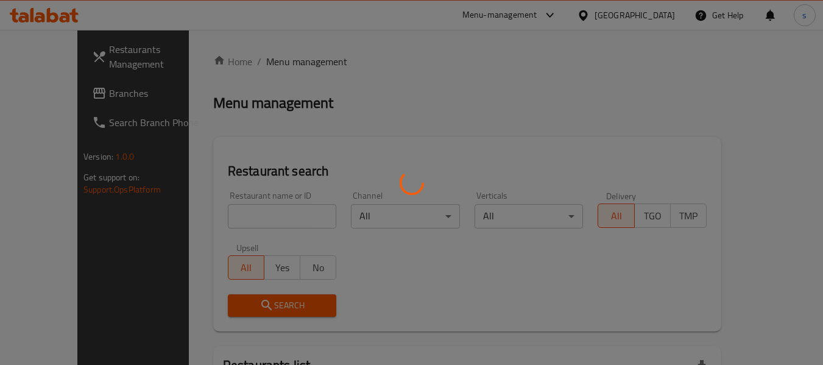
click at [53, 95] on div at bounding box center [411, 182] width 823 height 365
click at [69, 90] on div at bounding box center [411, 182] width 823 height 365
click at [82, 92] on div at bounding box center [411, 182] width 823 height 365
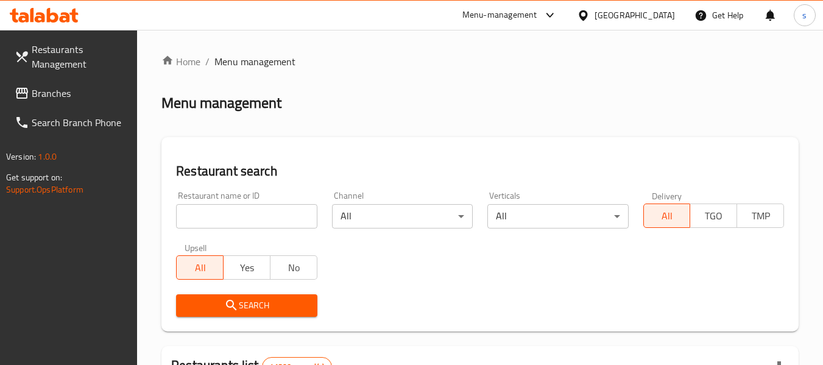
click at [598, 15] on div "[GEOGRAPHIC_DATA]" at bounding box center [635, 15] width 80 height 13
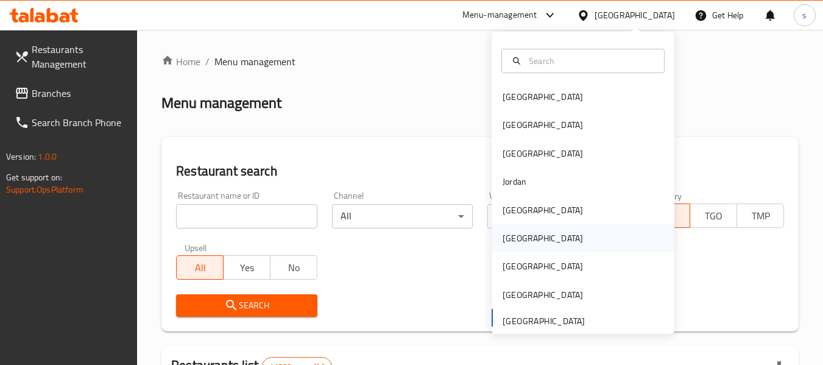
click at [516, 245] on div "Oman" at bounding box center [543, 238] width 80 height 13
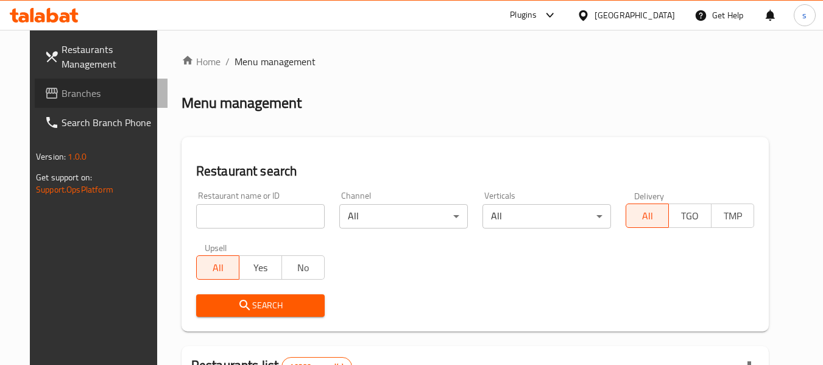
click at [76, 102] on link "Branches" at bounding box center [101, 93] width 133 height 29
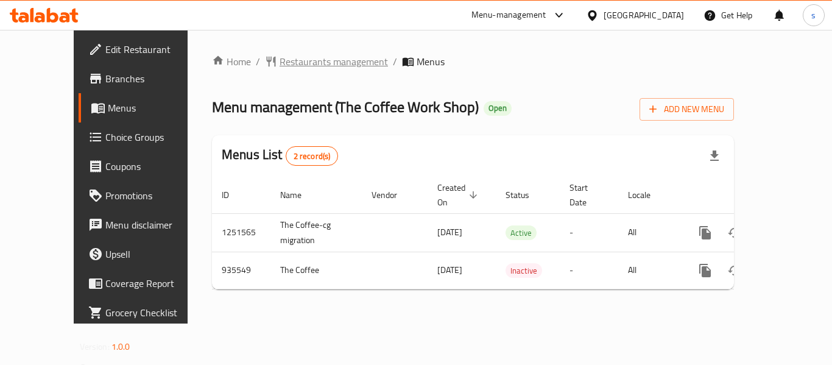
click at [280, 68] on span "Restaurants management" at bounding box center [334, 61] width 108 height 15
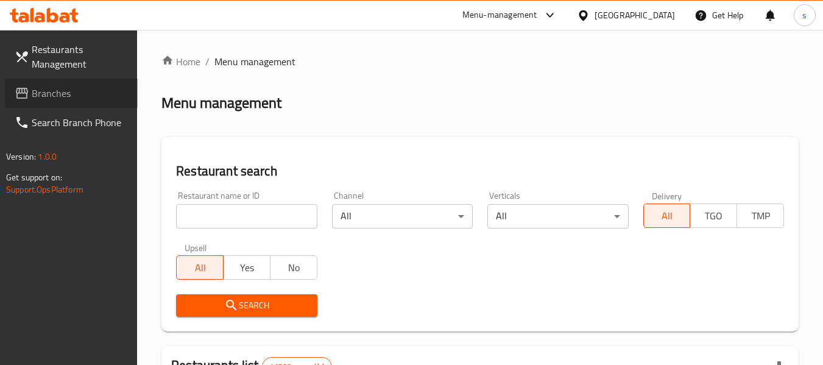
click at [52, 91] on span "Branches" at bounding box center [80, 93] width 96 height 15
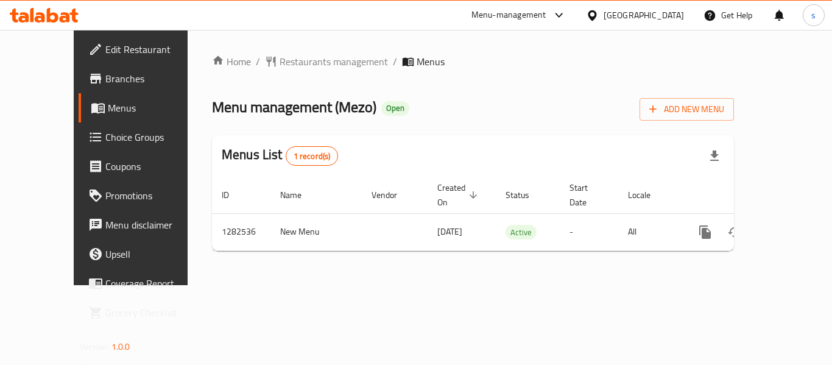
click at [603, 11] on div at bounding box center [595, 15] width 18 height 13
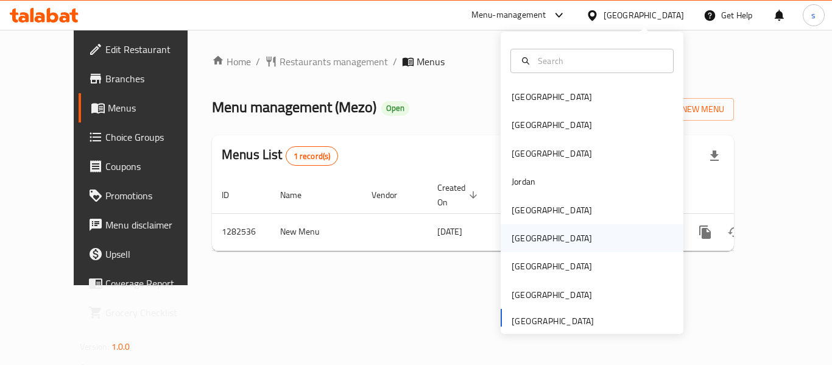
click at [537, 243] on div "Oman" at bounding box center [592, 238] width 183 height 28
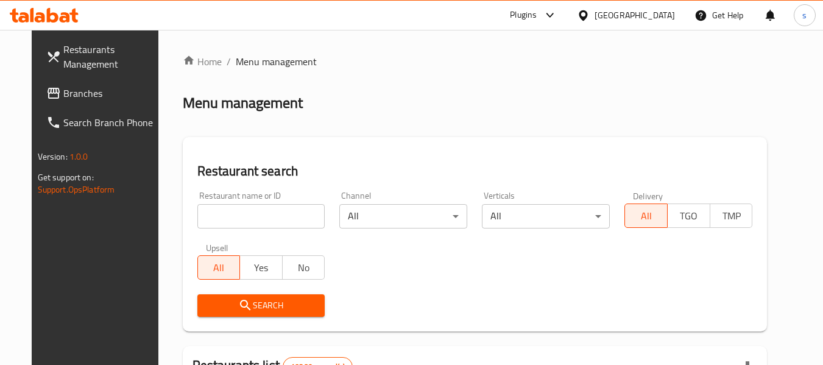
click at [63, 96] on span "Branches" at bounding box center [111, 93] width 96 height 15
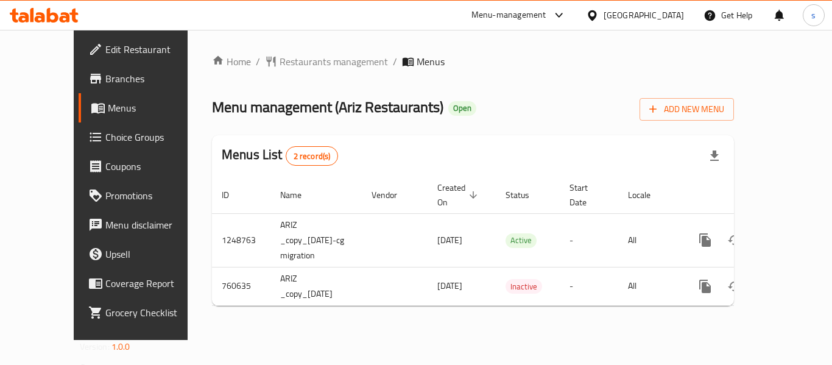
click at [599, 13] on icon at bounding box center [592, 15] width 13 height 13
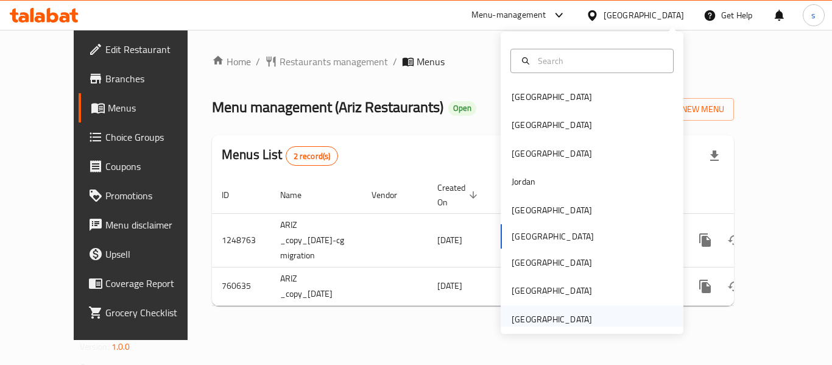
click at [556, 315] on div "[GEOGRAPHIC_DATA]" at bounding box center [552, 319] width 80 height 13
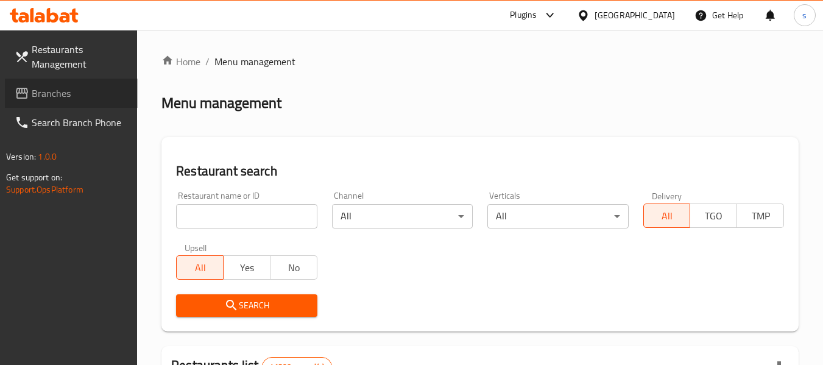
click at [55, 96] on span "Branches" at bounding box center [80, 93] width 96 height 15
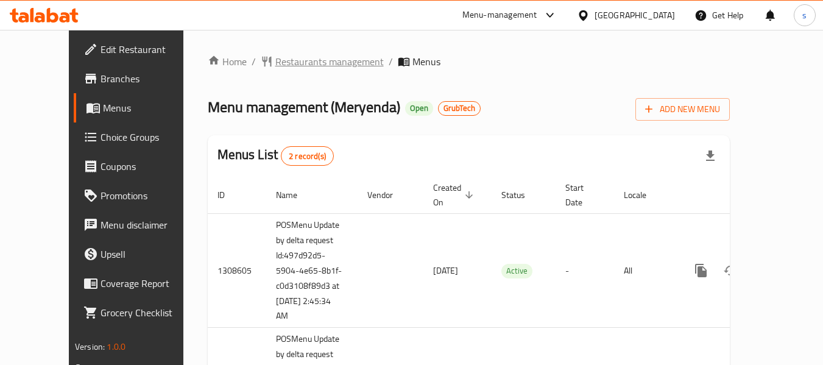
click at [300, 69] on span "Restaurants management" at bounding box center [329, 61] width 108 height 15
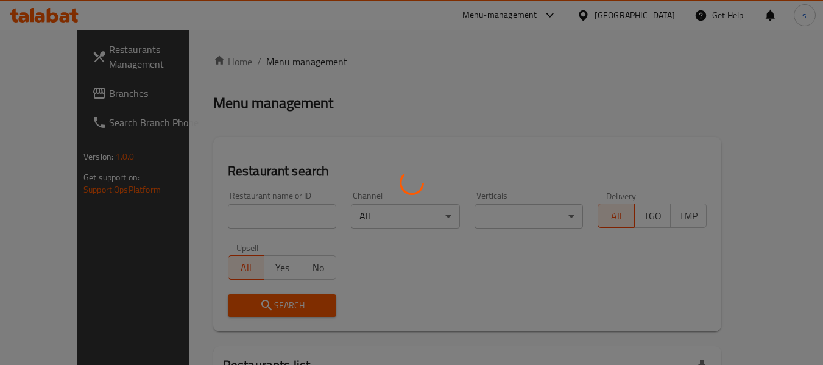
click at [97, 90] on div at bounding box center [411, 182] width 823 height 365
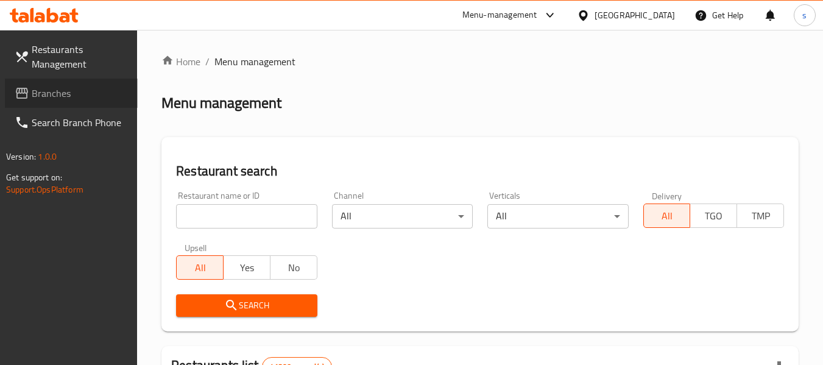
click at [71, 100] on span "Branches" at bounding box center [80, 93] width 96 height 15
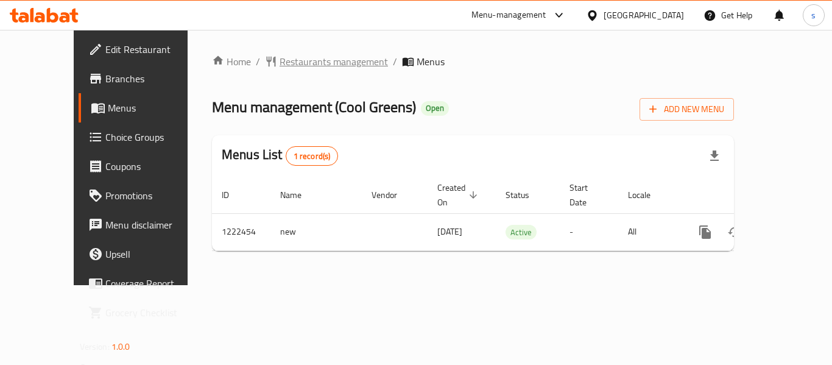
click at [280, 54] on span "Restaurants management" at bounding box center [334, 61] width 108 height 15
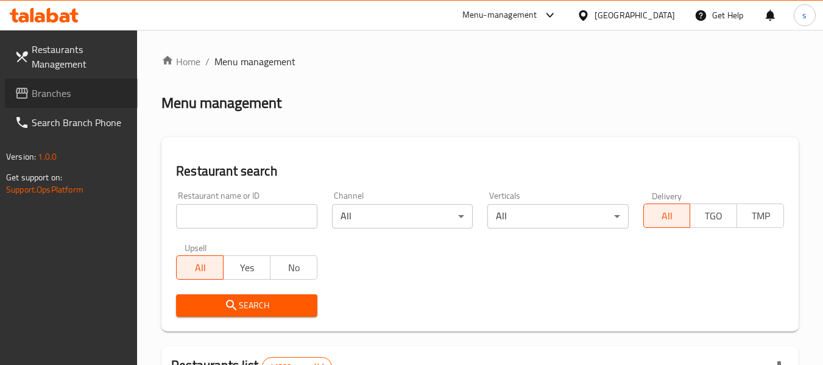
click at [85, 105] on link "Branches" at bounding box center [71, 93] width 133 height 29
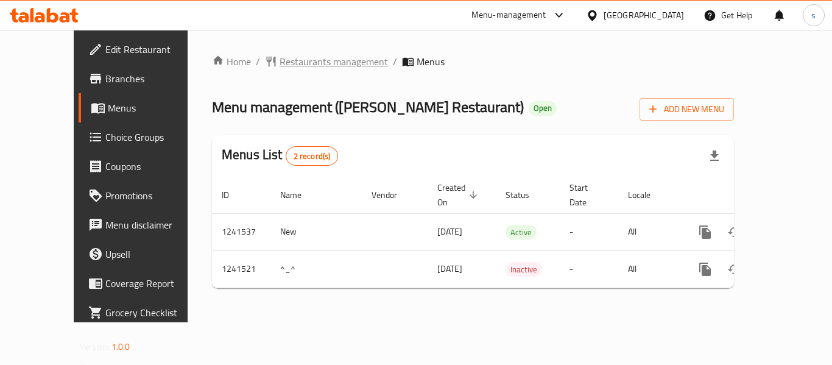
click at [309, 59] on span "Restaurants management" at bounding box center [334, 61] width 108 height 15
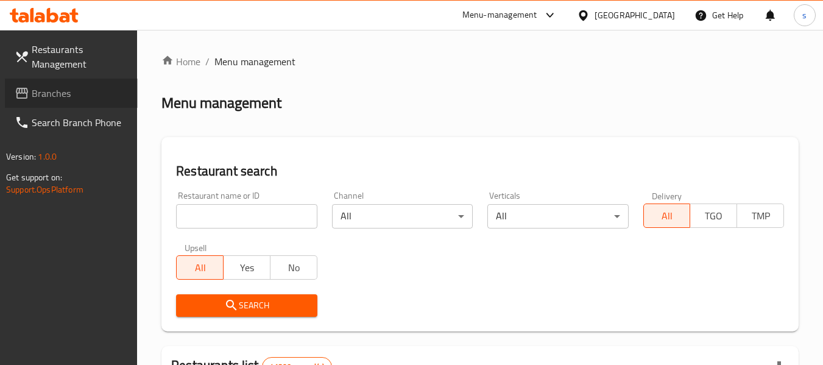
click at [55, 103] on link "Branches" at bounding box center [71, 93] width 133 height 29
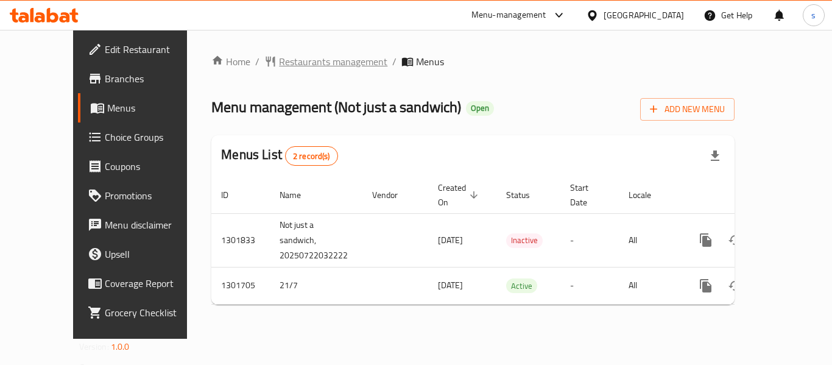
click at [313, 65] on span "Restaurants management" at bounding box center [333, 61] width 108 height 15
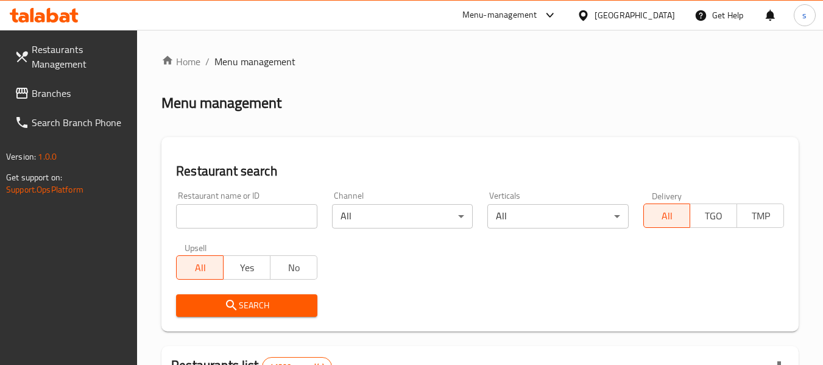
click at [48, 101] on span "Branches" at bounding box center [80, 93] width 96 height 15
